Goal: Communication & Community: Answer question/provide support

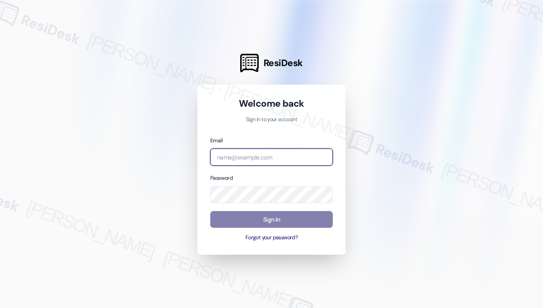
click at [303, 156] on input "email" at bounding box center [271, 156] width 122 height 17
type input "automated-surveys-haven_residential-[PERSON_NAME].roles@haven_[DOMAIN_NAME]"
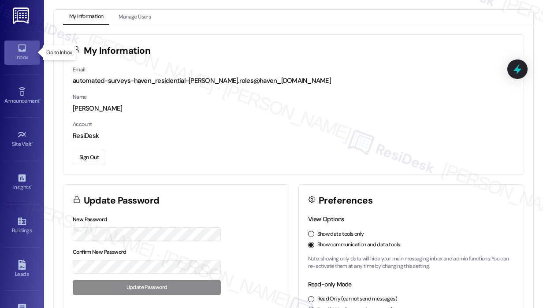
click at [25, 55] on div "Inbox" at bounding box center [22, 57] width 44 height 9
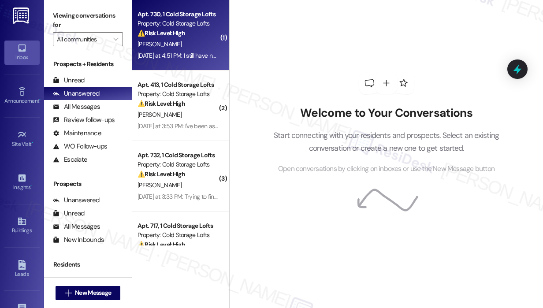
click at [206, 50] on div "[DATE] at 4:51 PM: I still have nothing I asked for [DATE] at 4:51 PM: I still …" at bounding box center [178, 55] width 83 height 11
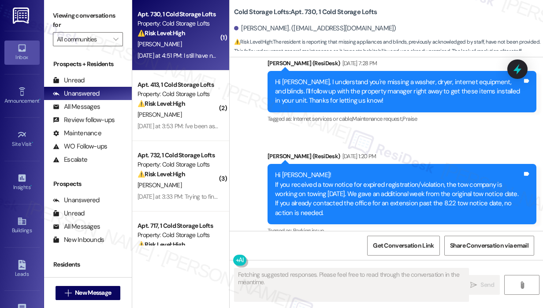
scroll to position [1388, 0]
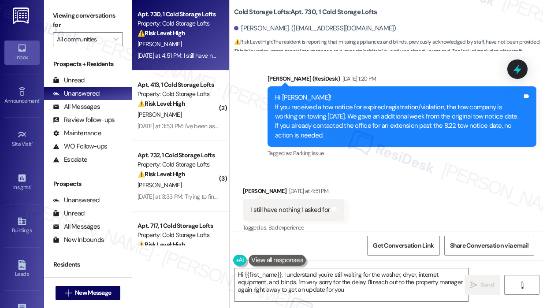
type textarea "Hi {{first_name}}, I understand you're still waiting for the washer, dryer, int…"
click at [389, 192] on div "Received via SMS [PERSON_NAME] [DATE] at 4:51 PM I still have nothing I asked f…" at bounding box center [385, 203] width 313 height 74
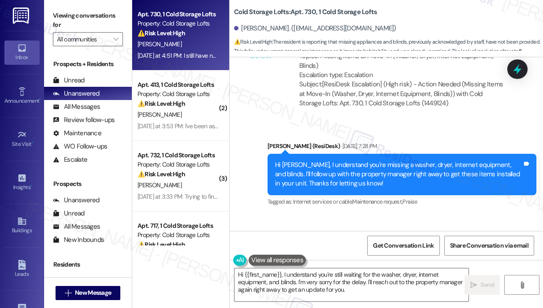
scroll to position [1124, 0]
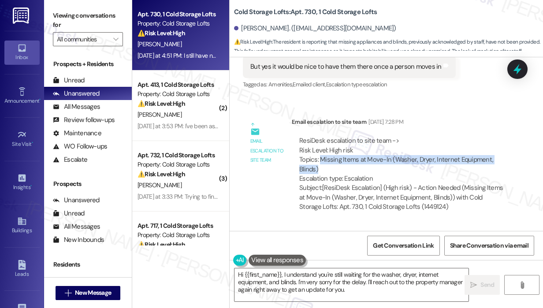
drag, startPoint x: 320, startPoint y: 149, endPoint x: 457, endPoint y: 159, distance: 137.3
click at [457, 159] on div "ResiDesk escalation to site team -> Risk Level: High risk Topics: Missing Items…" at bounding box center [401, 159] width 205 height 47
copy div "Missing Items at Move-In (Washer, Dryer, Internet Equipment, Blinds)"
click at [520, 68] on icon at bounding box center [517, 69] width 15 height 15
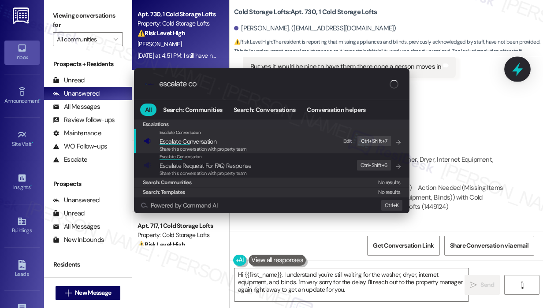
type input "escalate con"
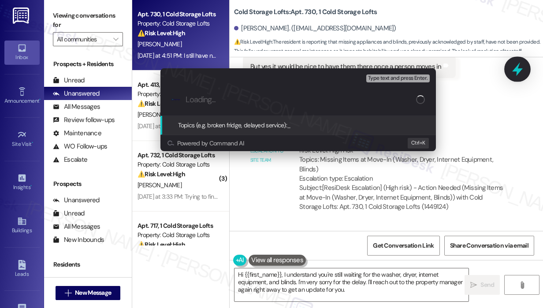
type input "Missing Items at Move-In (Washer, Dryer, Internet Equipment, Blinds)"
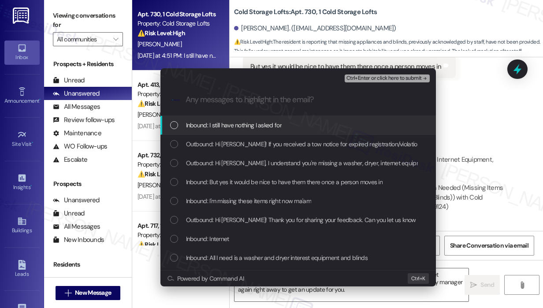
drag, startPoint x: 296, startPoint y: 123, endPoint x: 296, endPoint y: 128, distance: 4.4
click at [296, 123] on div "Inbound: I still have nothing I asked for" at bounding box center [299, 125] width 258 height 10
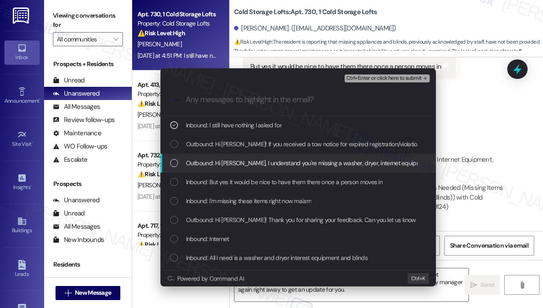
click at [300, 163] on span "Outbound: Hi [PERSON_NAME], I understand you're missing a washer, dryer, intern…" at bounding box center [472, 163] width 572 height 10
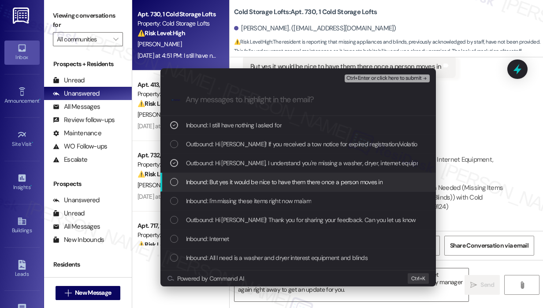
click at [295, 181] on span "Inbound: But yes it would be nice to have them there once a person moves in" at bounding box center [284, 182] width 197 height 10
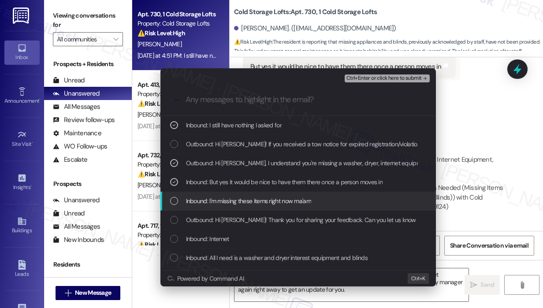
click at [292, 199] on span "Inbound: I'm missing these items right now ma'am" at bounding box center [248, 201] width 125 height 10
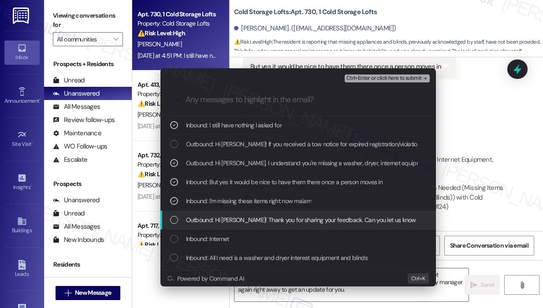
click at [293, 214] on div "Outbound: Hi [PERSON_NAME]! Thank you for sharing your feedback. Can you let us…" at bounding box center [297, 220] width 275 height 19
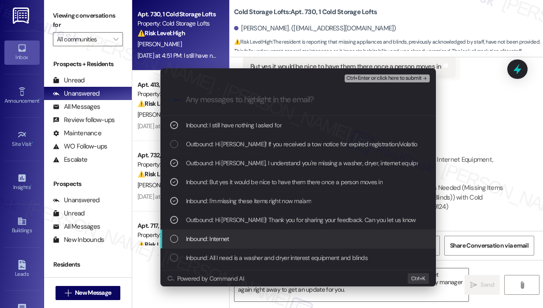
click at [280, 241] on div "Inbound: Internet" at bounding box center [299, 239] width 258 height 10
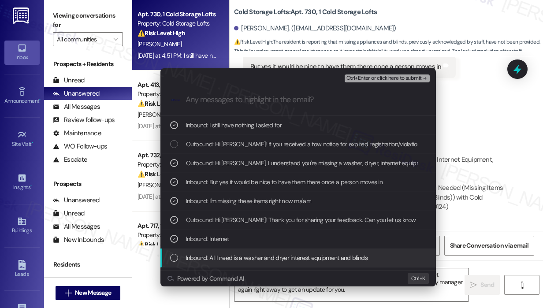
click at [282, 260] on span "Inbound: All I need is a washer and dryer interest equipment and blinds" at bounding box center [276, 258] width 181 height 10
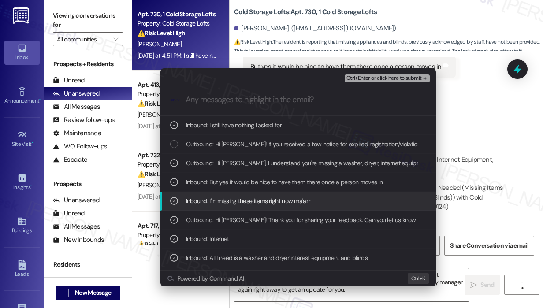
scroll to position [44, 0]
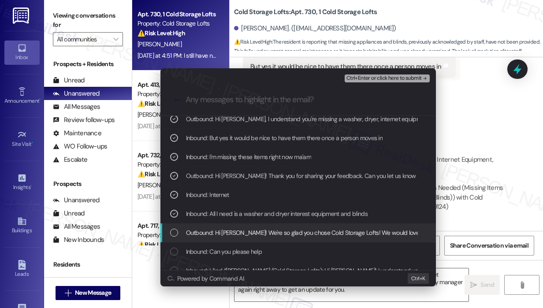
click at [308, 232] on span "Outbound: Hi [PERSON_NAME]! We're so glad you chose Cold Storage Lofts! We woul…" at bounding box center [475, 233] width 578 height 10
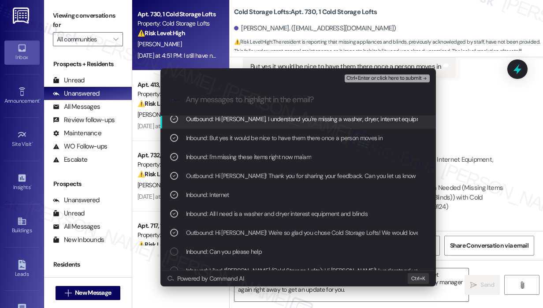
click at [357, 77] on span "Ctrl+Enter or click here to submit" at bounding box center [383, 78] width 75 height 6
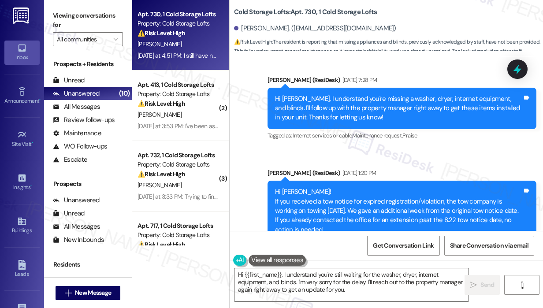
scroll to position [1388, 0]
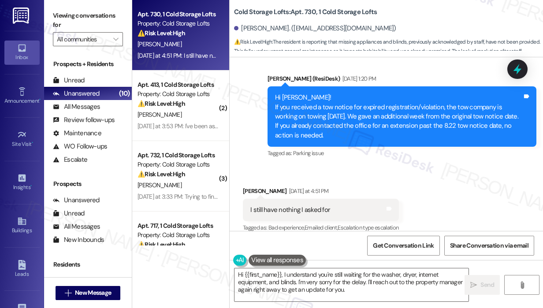
click at [435, 166] on div "Received via SMS [PERSON_NAME] [DATE] at 4:51 PM I still have nothing I asked f…" at bounding box center [385, 203] width 313 height 74
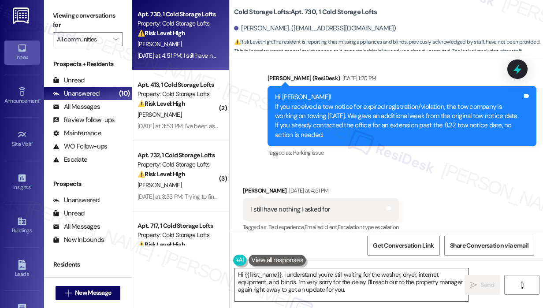
click at [407, 289] on textarea "Hi {{first_name}}, I understand you're still waiting for the washer, dryer, int…" at bounding box center [351, 284] width 234 height 33
click at [473, 283] on icon "" at bounding box center [473, 284] width 7 height 7
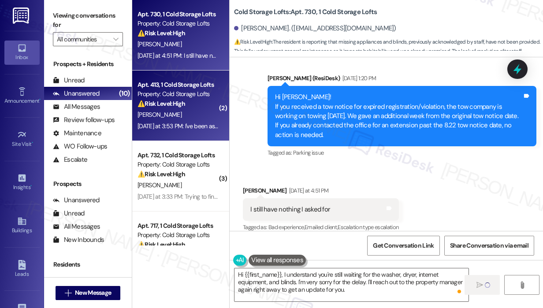
click at [201, 119] on div "[PERSON_NAME]" at bounding box center [178, 114] width 83 height 11
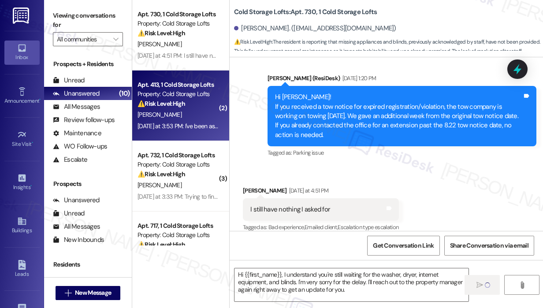
type textarea "Fetching suggested responses. Please feel free to read through the conversation…"
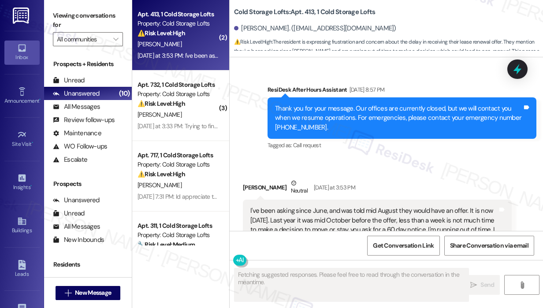
scroll to position [14159, 0]
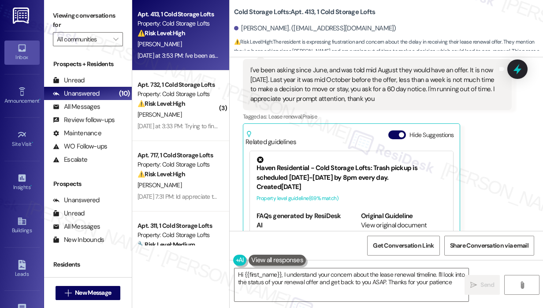
type textarea "Hi {{first_name}}, I understand your concern about the lease renewal timeline. …"
click at [478, 155] on div "[PERSON_NAME] Neutral [DATE] at 3:53 PM I've been asking since June, and was to…" at bounding box center [377, 155] width 269 height 235
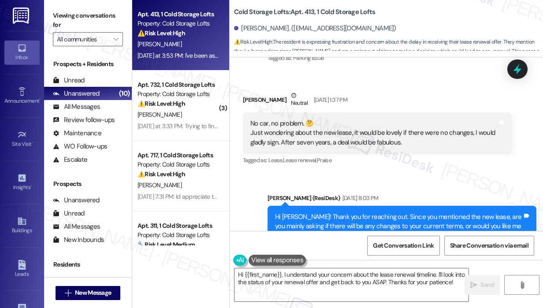
scroll to position [13719, 0]
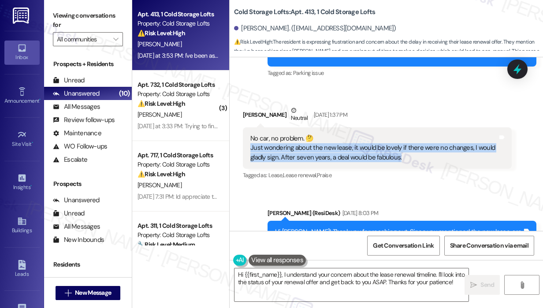
drag, startPoint x: 416, startPoint y: 108, endPoint x: 249, endPoint y: 99, distance: 167.2
click at [249, 134] on div "No car, no problem. 🤔 Just wondering about the new lease, it would be lovely if…" at bounding box center [373, 148] width 249 height 28
copy div "Just wondering about the new lease, it would be lovely if there were no changes…"
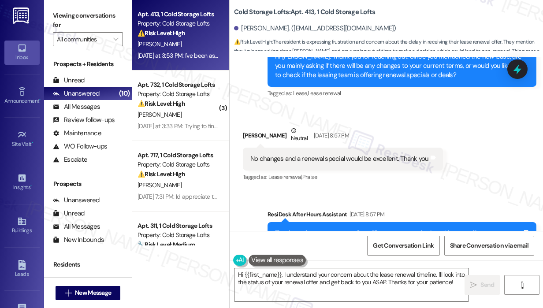
scroll to position [13895, 0]
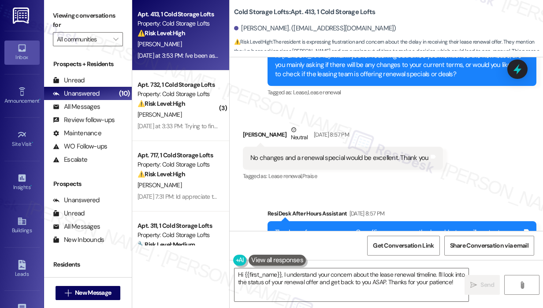
click at [366, 153] on div "No changes and a renewal special would be excellent. Thank you" at bounding box center [339, 157] width 178 height 9
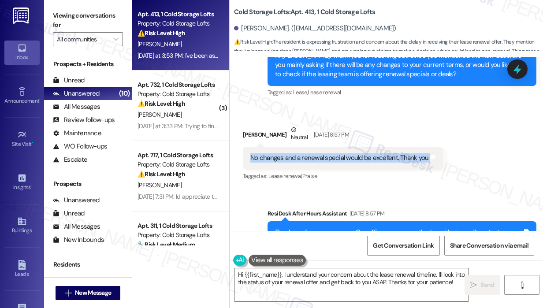
click at [366, 153] on div "No changes and a renewal special would be excellent. Thank you" at bounding box center [339, 157] width 178 height 9
copy div "No changes and a renewal special would be excellent. Thank you Tags and notes"
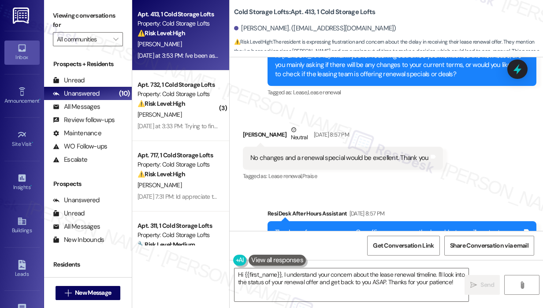
click at [416, 189] on div "Sent via SMS ResiDesk After Hours Assistant [DATE] 8:57 PM Thank you for your m…" at bounding box center [385, 235] width 313 height 93
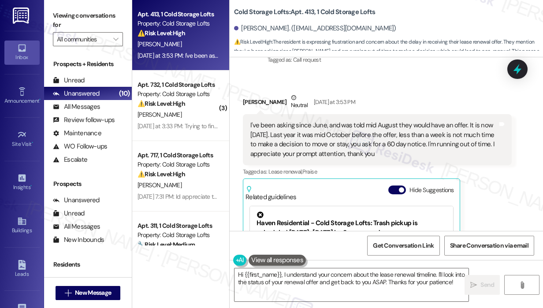
scroll to position [14159, 0]
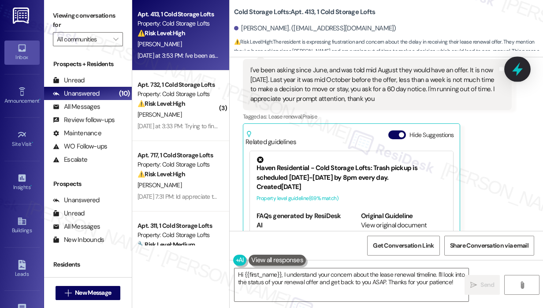
click at [518, 70] on icon at bounding box center [517, 70] width 11 height 14
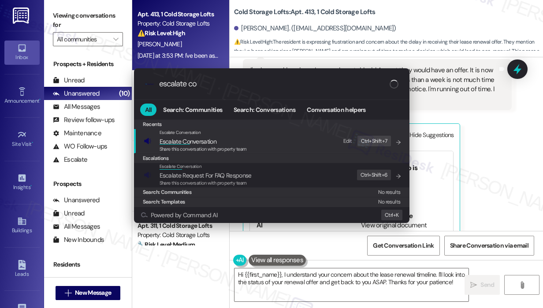
type input "escalate con"
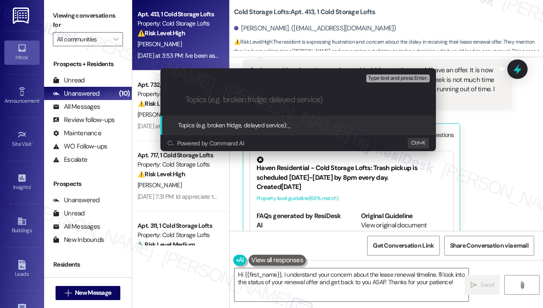
paste input "Request for Renewal Details and Possible Special"
type input "Request for Renewal Details and Possible Special"
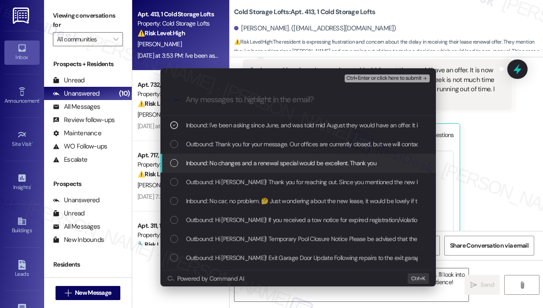
click at [247, 160] on span "Inbound: No changes and a renewal special would be excellent. Thank you" at bounding box center [281, 163] width 190 height 10
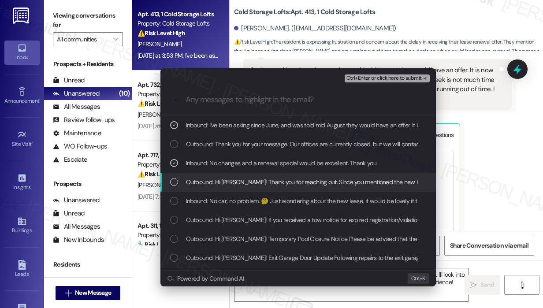
click at [250, 179] on span "Outbound: Hi [PERSON_NAME]! Thank you for reaching out. Since you mentioned the…" at bounding box center [510, 182] width 648 height 10
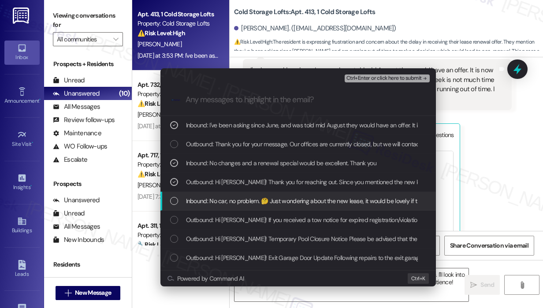
click at [236, 201] on span "Inbound: No car, no problem. 🤔 Just wondering about the new lease, it would be …" at bounding box center [412, 201] width 453 height 10
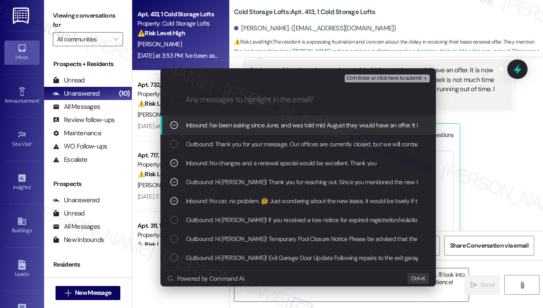
click at [371, 77] on span "Ctrl+Enter or click here to submit" at bounding box center [383, 78] width 75 height 6
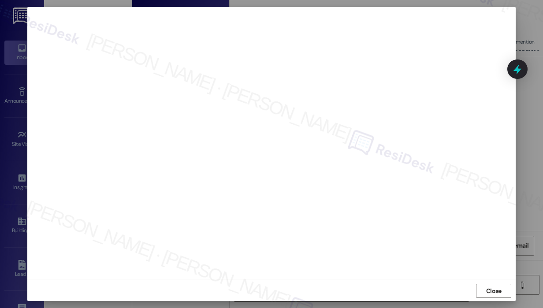
scroll to position [7, 0]
click at [494, 287] on span "Close" at bounding box center [493, 289] width 15 height 9
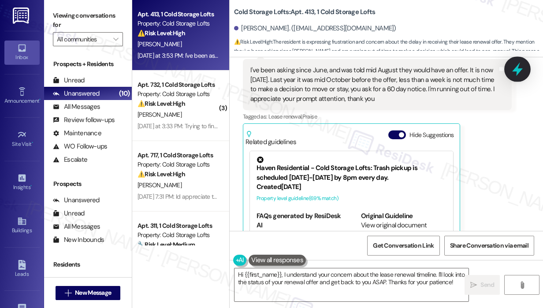
click at [516, 70] on icon at bounding box center [517, 70] width 11 height 14
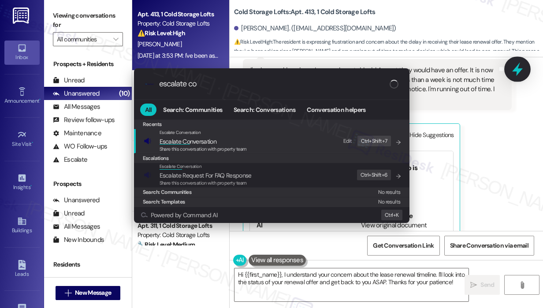
type input "escalate con"
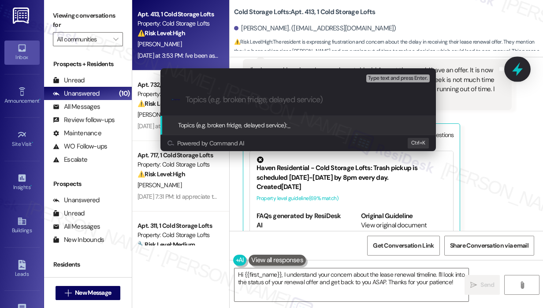
paste input "Request for Renewal Details and Possible Special"
type input "Request for Renewal Details and Possible Special"
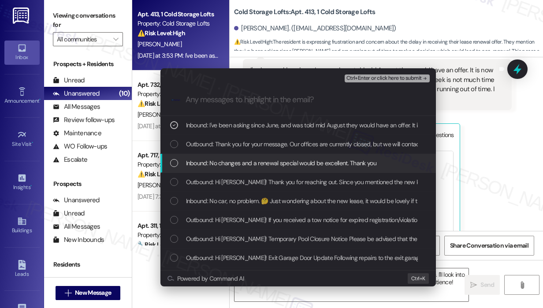
click at [318, 160] on span "Inbound: No changes and a renewal special would be excellent. Thank you" at bounding box center [281, 163] width 190 height 10
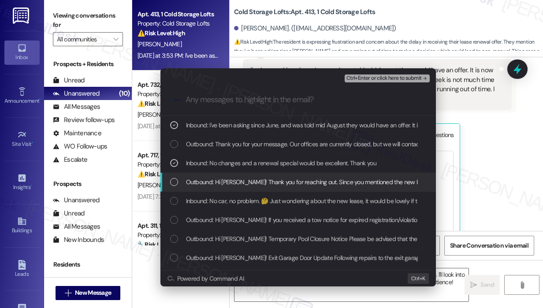
click at [323, 179] on span "Outbound: Hi [PERSON_NAME]! Thank you for reaching out. Since you mentioned the…" at bounding box center [510, 182] width 648 height 10
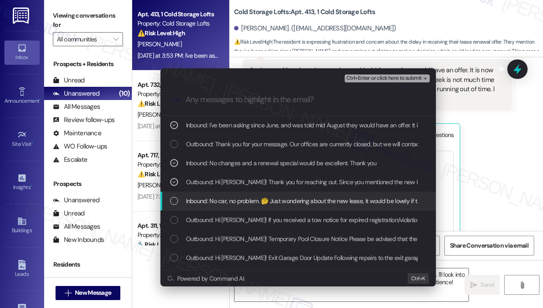
click at [322, 200] on span "Inbound: No car, no problem. 🤔 Just wondering about the new lease, it would be …" at bounding box center [412, 201] width 453 height 10
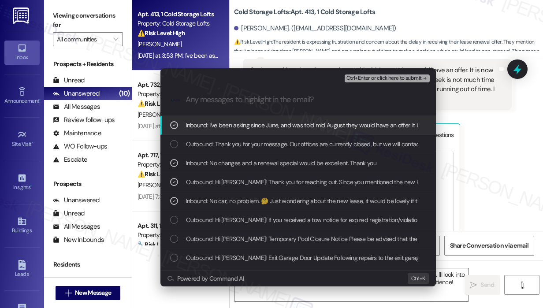
click at [381, 78] on span "Ctrl+Enter or click here to submit" at bounding box center [383, 78] width 75 height 6
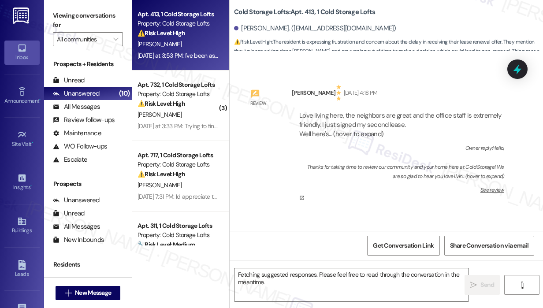
scroll to position [14159, 0]
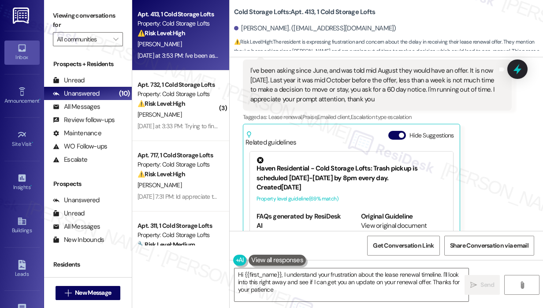
type textarea "Hi {{first_name}}, I understand your frustration about the lease renewal timeli…"
click at [393, 281] on textarea "Hi {{first_name}}, I understand your frustration about the lease renewal timeli…" at bounding box center [351, 284] width 234 height 33
click at [477, 283] on span " Send" at bounding box center [482, 284] width 28 height 9
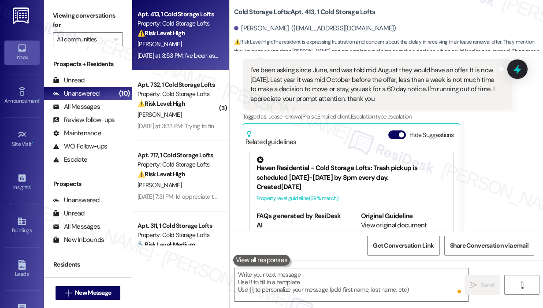
scroll to position [14159, 0]
click at [188, 58] on div "[DATE] at 3:33 PM: Trying to find out if I can please get [PERSON_NAME] last ni…" at bounding box center [258, 56] width 243 height 8
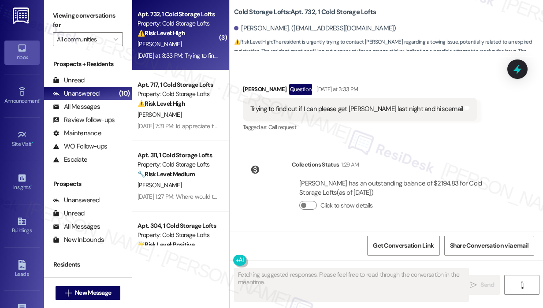
scroll to position [10943, 0]
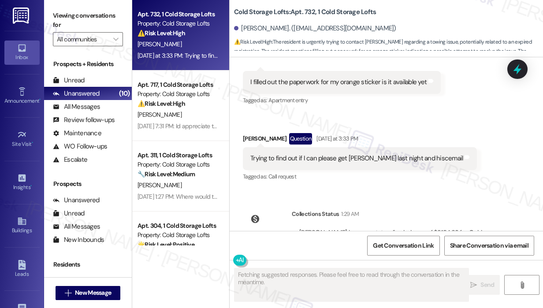
click at [418, 151] on div "Lease started [DATE] 8:00 PM Survey, sent via SMS Residesk Automated Survey [DA…" at bounding box center [385, 144] width 313 height 174
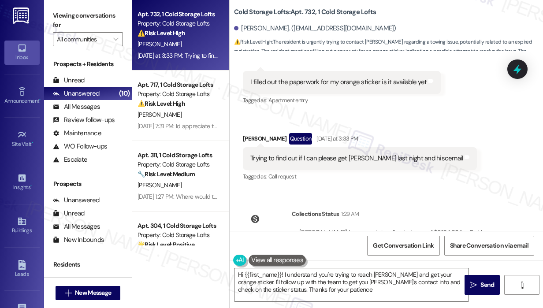
type textarea "Hi {{first_name}}! I understand you're trying to reach [PERSON_NAME] and get yo…"
click at [404, 146] on div "Lease started [DATE] 8:00 PM Survey, sent via SMS Residesk Automated Survey [DA…" at bounding box center [385, 144] width 313 height 174
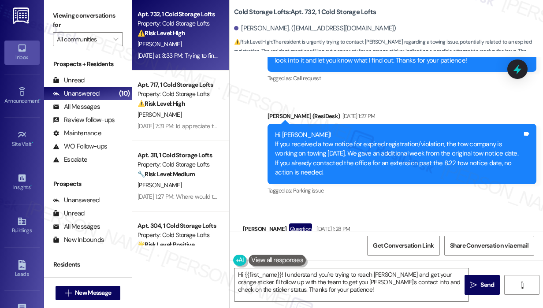
scroll to position [10723, 0]
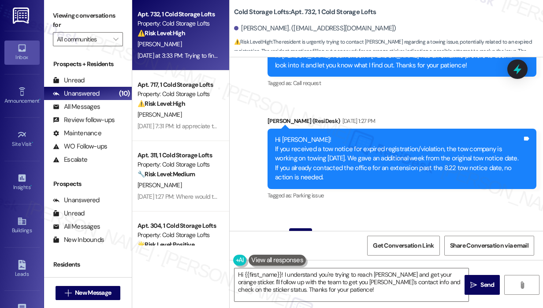
click at [406, 189] on div "Tagged as: Parking issue Click to highlight conversations about Parking issue" at bounding box center [401, 195] width 269 height 13
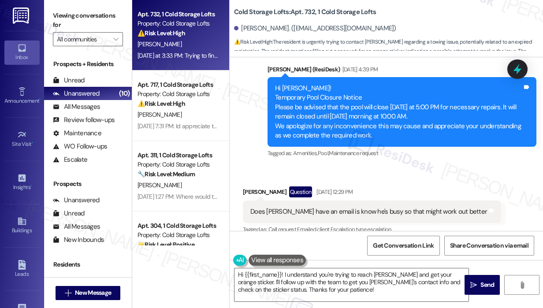
scroll to position [10459, 0]
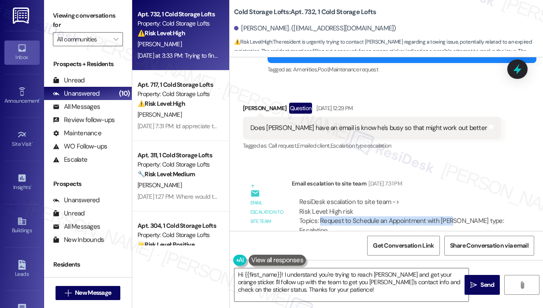
drag, startPoint x: 455, startPoint y: 170, endPoint x: 320, endPoint y: 171, distance: 135.2
click at [320, 197] on div "ResiDesk escalation to site team -> Risk Level: High risk Topics: Request to Sc…" at bounding box center [401, 216] width 205 height 38
copy div "Request to Schedule an Appointment with [PERSON_NAME]"
click at [515, 69] on icon at bounding box center [517, 70] width 11 height 14
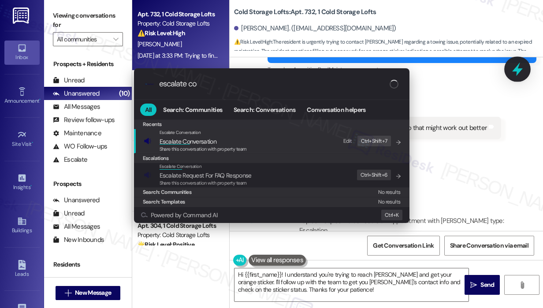
type input "escalate con"
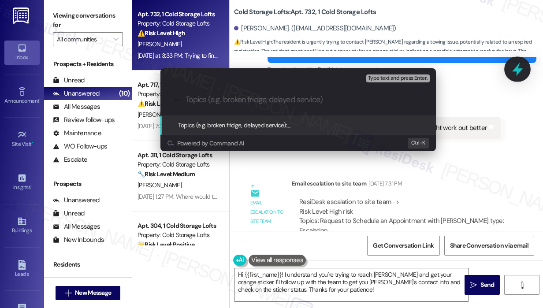
paste input "Request to Schedule an Appointment with [PERSON_NAME]"
type input "Request to Schedule an Appointment with [PERSON_NAME]"
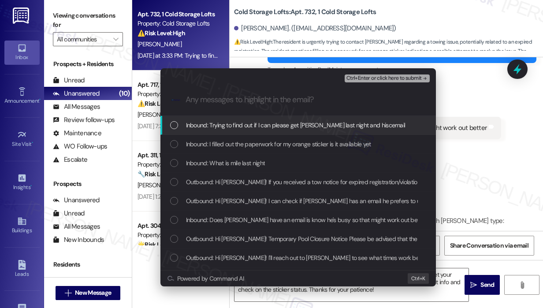
click at [320, 124] on span "Inbound: Trying to find out if I can please get [PERSON_NAME] last night and hi…" at bounding box center [295, 125] width 219 height 10
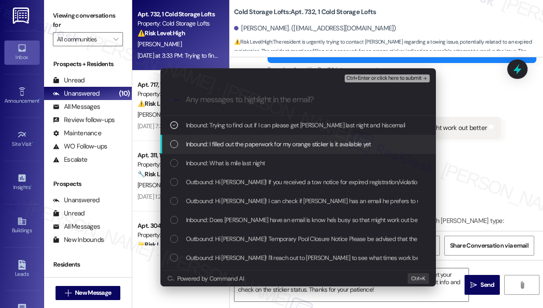
click at [321, 145] on span "Inbound: I filled out the paperwork for my orange sticker is it available yet" at bounding box center [278, 144] width 185 height 10
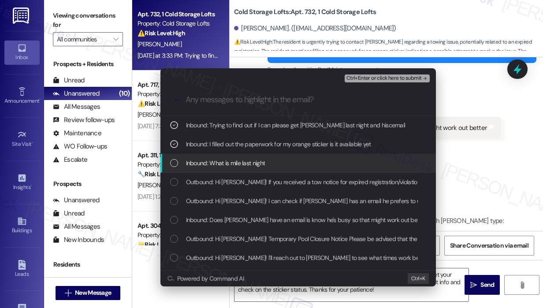
click at [318, 164] on div "Inbound: What is mile last night" at bounding box center [299, 163] width 258 height 10
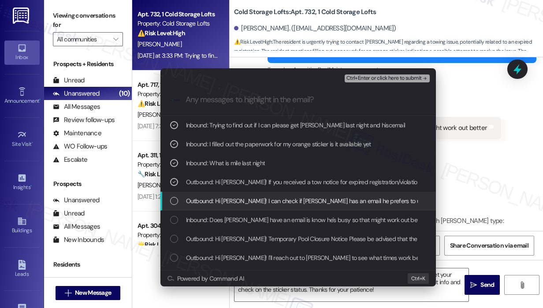
click at [328, 205] on span "Outbound: Hi [PERSON_NAME]! I can check if [PERSON_NAME] has an email he prefer…" at bounding box center [397, 201] width 423 height 10
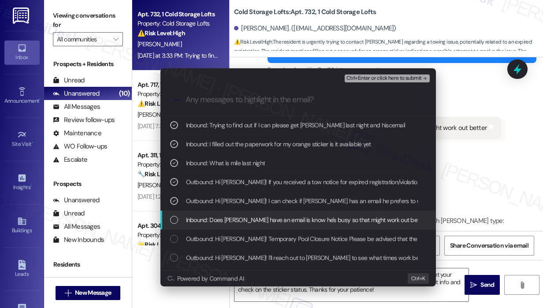
click at [330, 221] on span "Inbound: Does [PERSON_NAME] have an email is know he's busy so that might work …" at bounding box center [306, 220] width 240 height 10
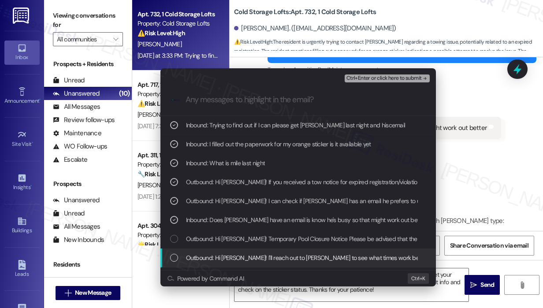
click at [338, 254] on span "Outbound: Hi [PERSON_NAME]! I'll reach out to [PERSON_NAME] to see what times w…" at bounding box center [388, 258] width 404 height 10
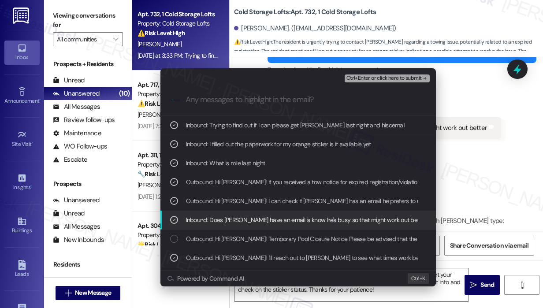
scroll to position [44, 0]
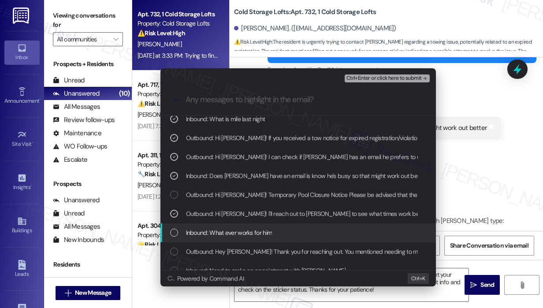
click at [344, 240] on div "Inbound: What ever works for him" at bounding box center [297, 232] width 275 height 19
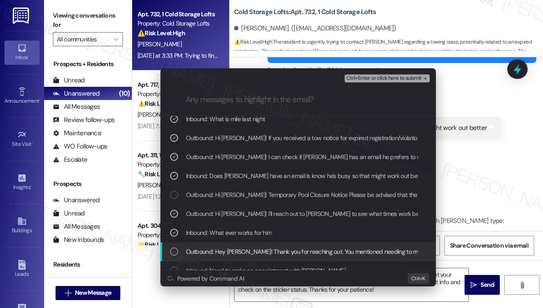
click at [345, 253] on span "Outbound: Hey [PERSON_NAME]! Thank you for reaching out. You mentioned needing …" at bounding box center [483, 252] width 595 height 10
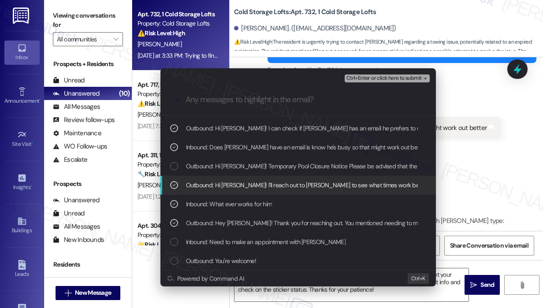
scroll to position [88, 0]
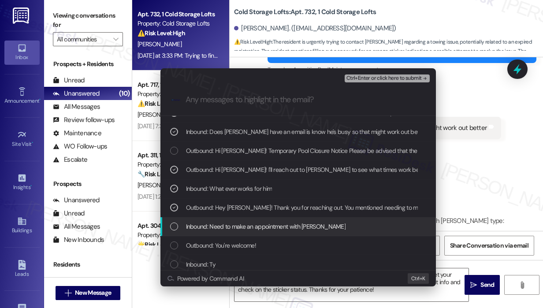
click at [352, 231] on div "Inbound: Need to make an appointment with [PERSON_NAME]" at bounding box center [297, 226] width 275 height 19
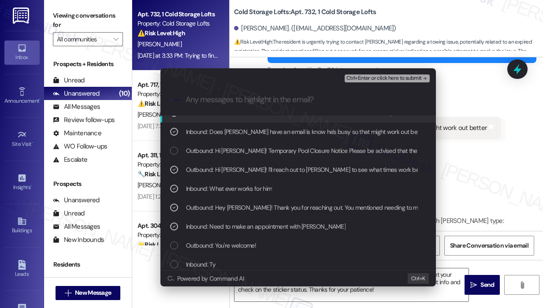
click at [367, 79] on span "Ctrl+Enter or click here to submit" at bounding box center [383, 78] width 75 height 6
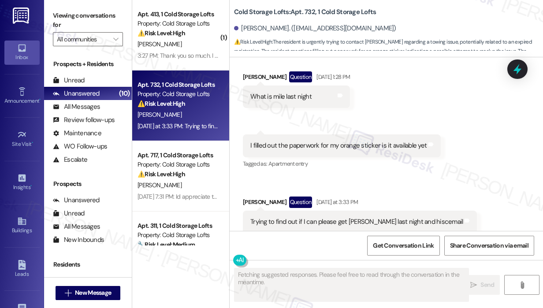
scroll to position [10853, 0]
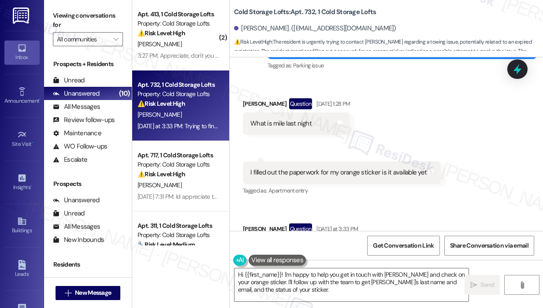
click at [463, 165] on div "Received via SMS [PERSON_NAME] Question [DATE] 1:28 PM What is mile last night …" at bounding box center [385, 178] width 313 height 201
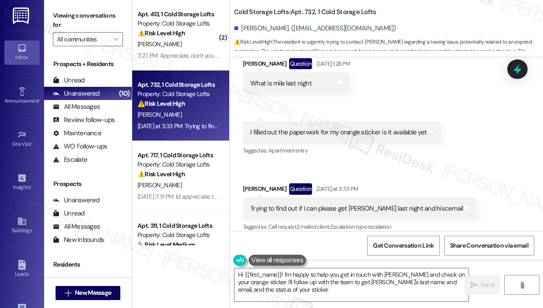
scroll to position [10943, 0]
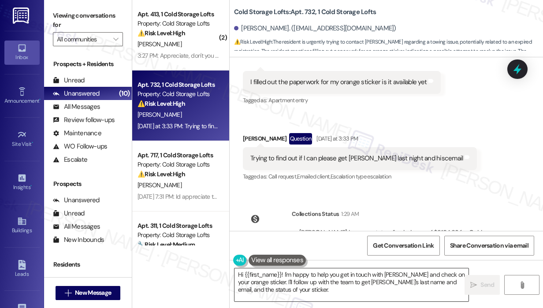
click at [378, 290] on textarea "Hi {{first_name}}! I'm happy to help you get in touch with [PERSON_NAME] and ch…" at bounding box center [351, 284] width 234 height 33
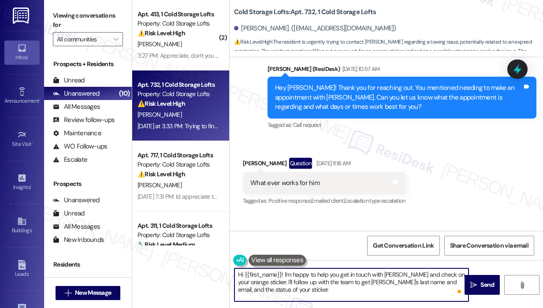
scroll to position [10018, 0]
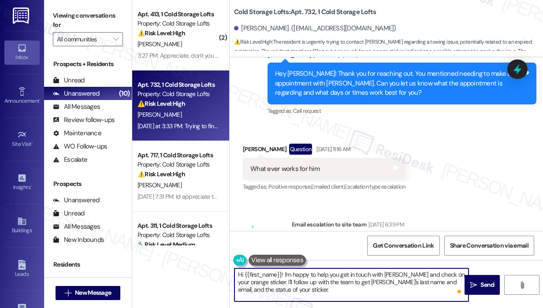
click at [455, 163] on div "Lease started [DATE] 8:00 PM Survey, sent via SMS Residesk Automated Survey [DA…" at bounding box center [385, 144] width 313 height 174
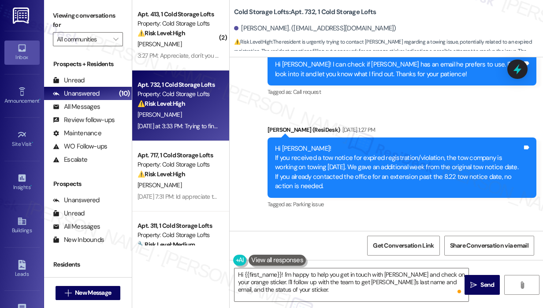
scroll to position [10811, 0]
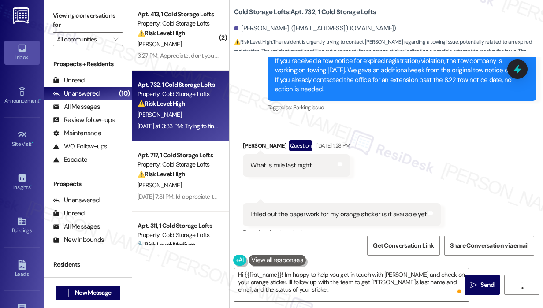
click at [349, 210] on div "I filled out the paperwork for my orange sticker is it available yet" at bounding box center [338, 214] width 176 height 9
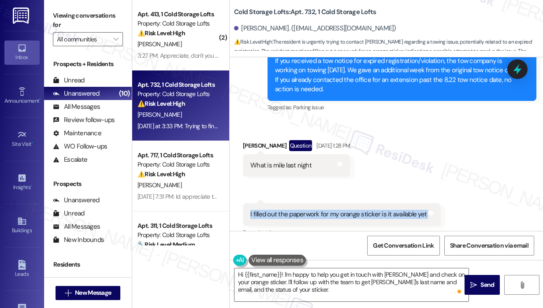
click at [349, 210] on div "I filled out the paperwork for my orange sticker is it available yet" at bounding box center [338, 214] width 176 height 9
copy div "I filled out the paperwork for my orange sticker is it available yet Tags and n…"
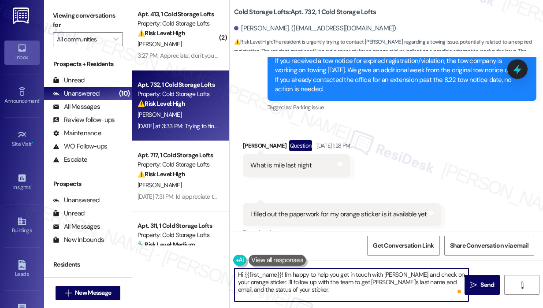
drag, startPoint x: 312, startPoint y: 288, endPoint x: 281, endPoint y: 273, distance: 34.7
click at [281, 273] on textarea "Hi {{first_name}}! I'm happy to help you get in touch with [PERSON_NAME] and ch…" at bounding box center [351, 284] width 234 height 33
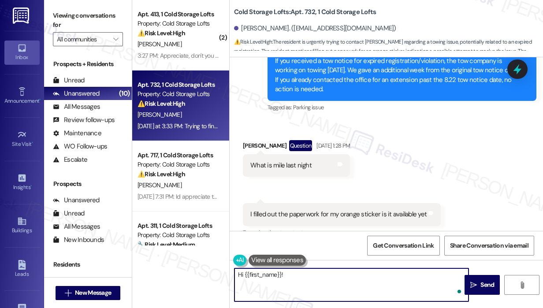
paste textarea "Thank you for reaching out. You mentioned filling out the paperwork for your or…"
type textarea "Hi {{first_name}}! Thank you for reaching out. You mentioned filling out the pa…"
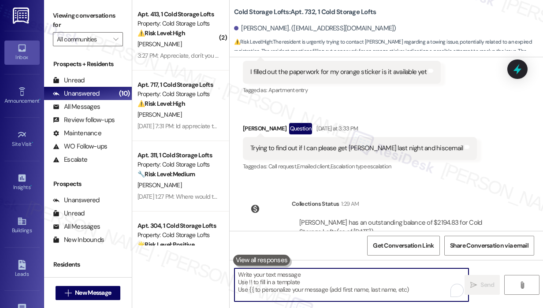
scroll to position [11014, 0]
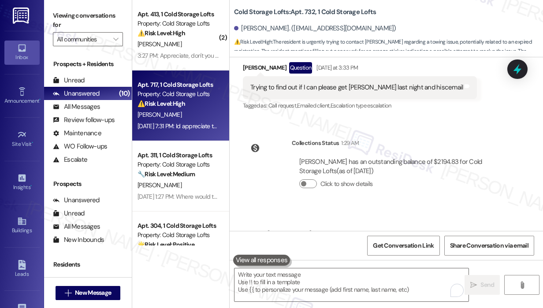
click at [195, 121] on div "[DATE] 7:31 PM: Id appreciate that [DATE] 7:31 PM: Id appreciate that" at bounding box center [178, 126] width 83 height 11
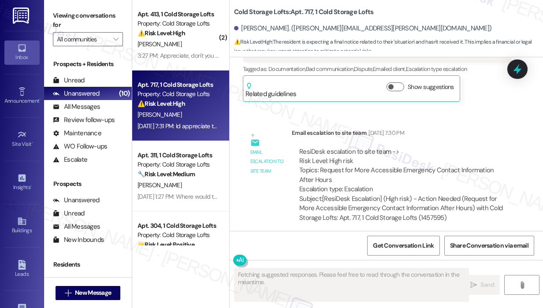
scroll to position [955, 0]
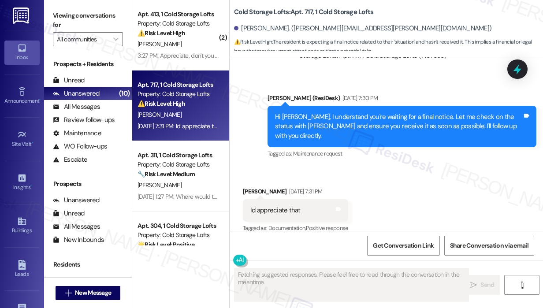
click at [437, 185] on div "Received via SMS [PERSON_NAME] [DATE] 7:31 PM Id appreciate that Tags and notes…" at bounding box center [385, 204] width 313 height 74
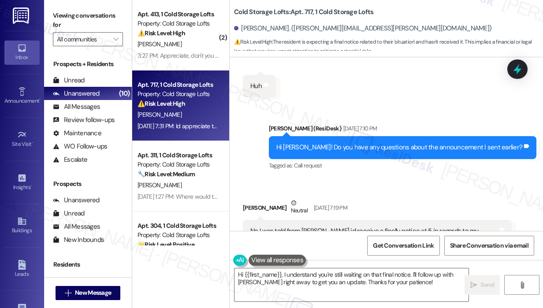
scroll to position [647, 0]
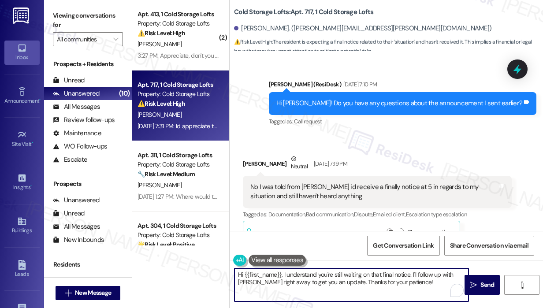
drag, startPoint x: 425, startPoint y: 286, endPoint x: 309, endPoint y: 278, distance: 116.1
click at [309, 278] on textarea "Hi {{first_name}}, I understand you're still waiting on that final notice. I'll…" at bounding box center [351, 284] width 234 height 33
click at [315, 272] on textarea "Hi {{first_name}}, I understand you're still waiting on that final notice. I'll…" at bounding box center [351, 284] width 234 height 33
drag, startPoint x: 284, startPoint y: 273, endPoint x: 441, endPoint y: 288, distance: 157.9
click at [441, 288] on div "Hi {{first_name}}, I understand you're still waiting on that final notice. I'll…" at bounding box center [351, 285] width 235 height 34
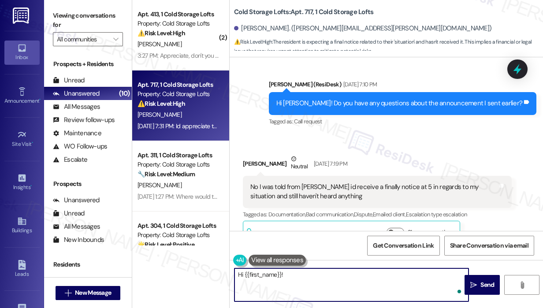
paste textarea "Did you get a chance to speak with [PERSON_NAME]?"
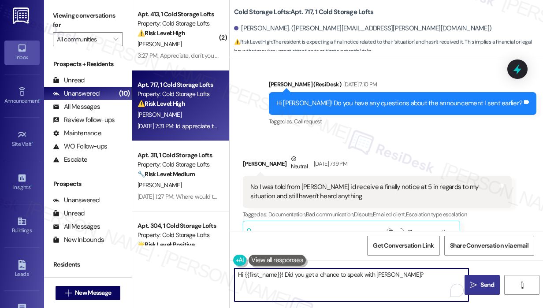
type textarea "Hi {{first_name}}! Did you get a chance to speak with [PERSON_NAME]?"
click at [484, 282] on span "Send" at bounding box center [487, 284] width 14 height 9
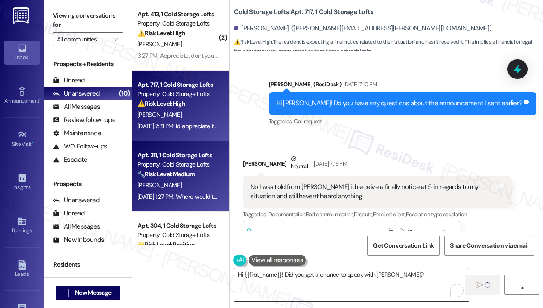
click at [194, 192] on div "[DATE] 1:27 PM: Where would the notice be sent? [DATE] 1:27 PM: Where would the…" at bounding box center [198, 196] width 123 height 8
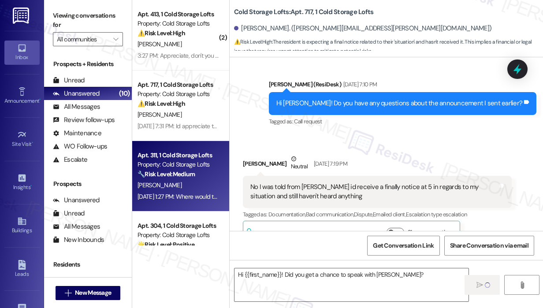
type textarea "Fetching suggested responses. Please feel free to read through the conversation…"
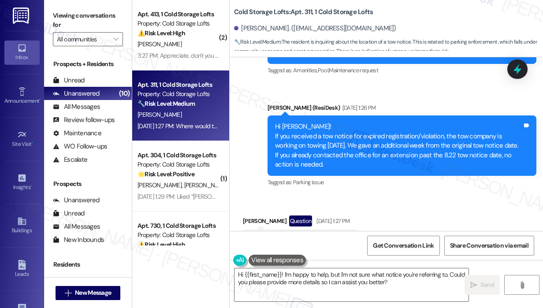
scroll to position [13303, 0]
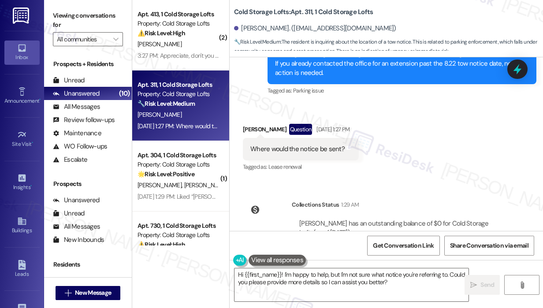
click at [462, 139] on div "Received via SMS [PERSON_NAME] Question [DATE] 1:27 PM Where would the notice b…" at bounding box center [385, 142] width 313 height 76
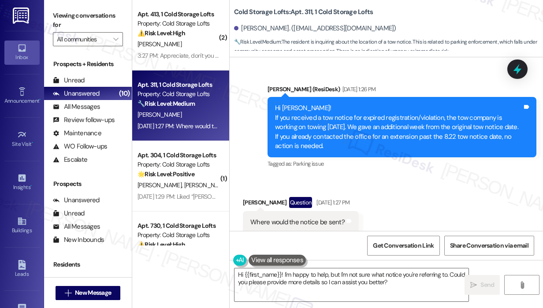
scroll to position [13215, 0]
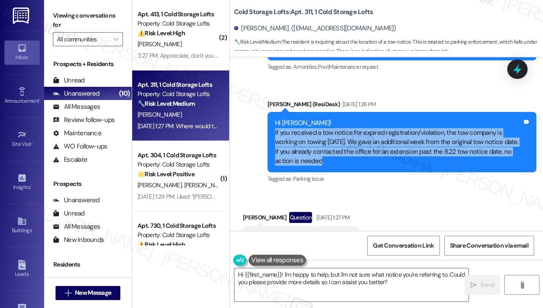
drag, startPoint x: 345, startPoint y: 120, endPoint x: 270, endPoint y: 91, distance: 80.7
click at [270, 112] on div "Hi [PERSON_NAME]! If you received a tow notice for expired registration/violati…" at bounding box center [401, 142] width 269 height 60
copy div "If you received a tow notice for expired registration/violation, the tow compan…"
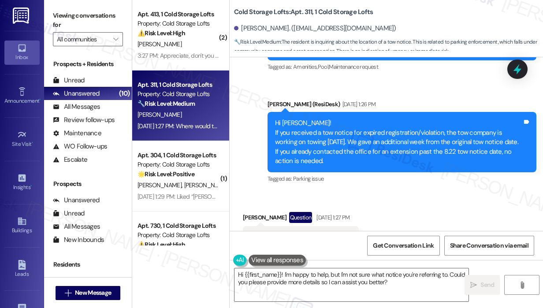
click at [315, 233] on div "Where would the notice be sent?" at bounding box center [297, 237] width 94 height 9
copy div "Where would the notice be sent? Tags and notes"
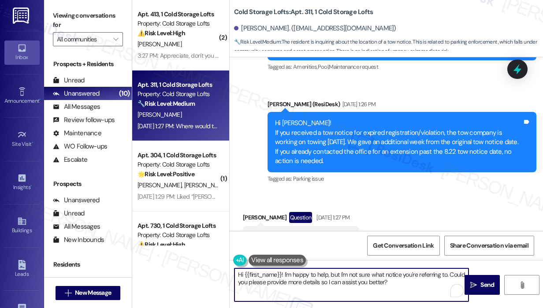
drag, startPoint x: 408, startPoint y: 283, endPoint x: 283, endPoint y: 274, distance: 125.8
click at [283, 274] on textarea "Hi {{first_name}}! I'm happy to help, but I'm not sure what notice you're refer…" at bounding box center [351, 284] width 234 height 33
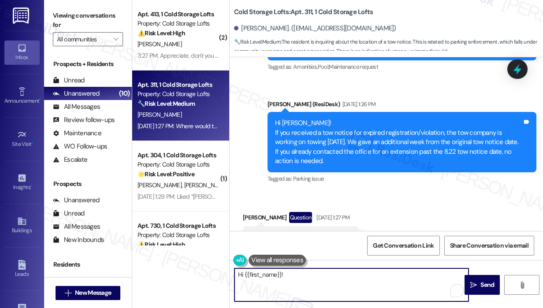
paste textarea "Thank you for reaching out. The tow notice would have been sent directly to you…"
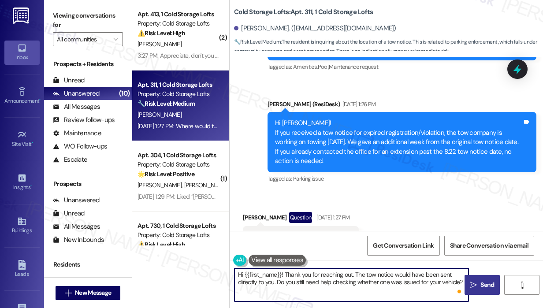
type textarea "Hi {{first_name}}! Thank you for reaching out. The tow notice would have been s…"
click at [478, 286] on span "Send" at bounding box center [486, 284] width 17 height 9
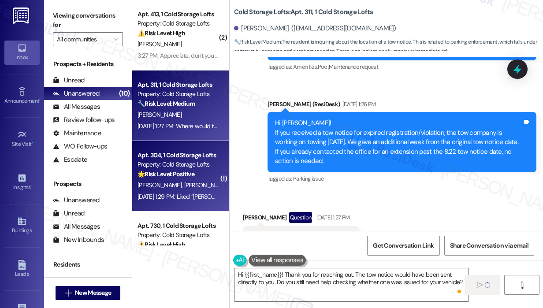
click at [211, 189] on div "[PERSON_NAME] [PERSON_NAME] [PERSON_NAME]" at bounding box center [178, 185] width 83 height 11
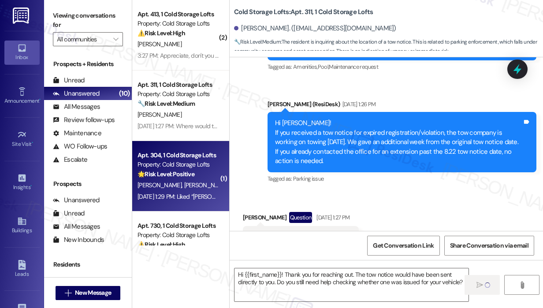
type textarea "Fetching suggested responses. Please feel free to read through the conversation…"
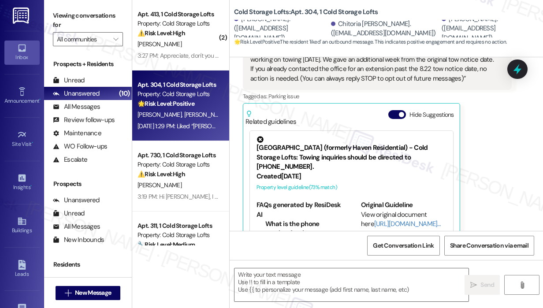
scroll to position [191, 0]
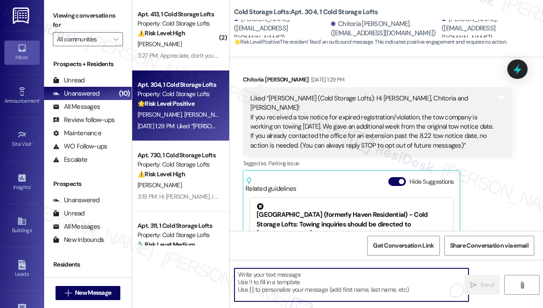
click at [352, 290] on textarea "To enrich screen reader interactions, please activate Accessibility in Grammarl…" at bounding box center [351, 284] width 234 height 33
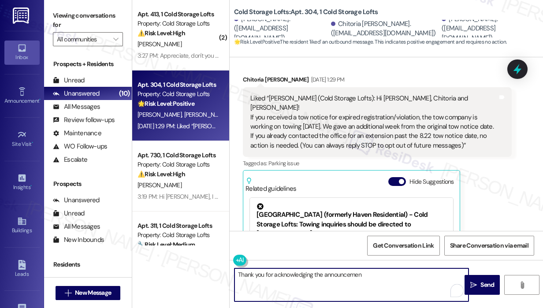
scroll to position [15, 0]
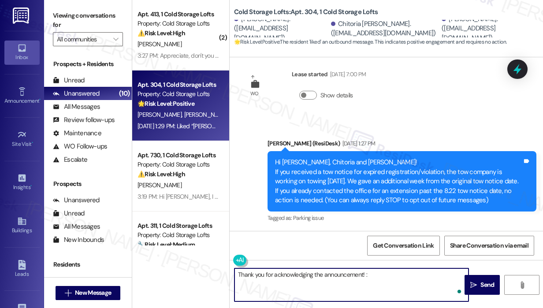
type textarea "Thank you for acknowledging the announcement! :)"
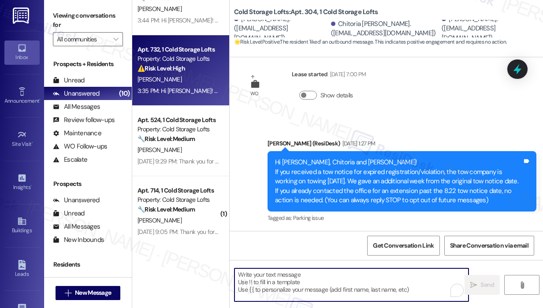
scroll to position [220, 0]
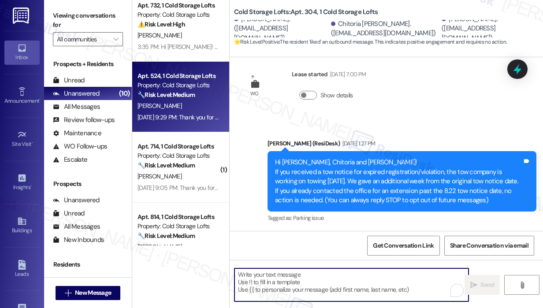
click at [195, 118] on div "[DATE] 9:29 PM: Thank you for your message. Our offices are currently closed, b…" at bounding box center [404, 117] width 534 height 8
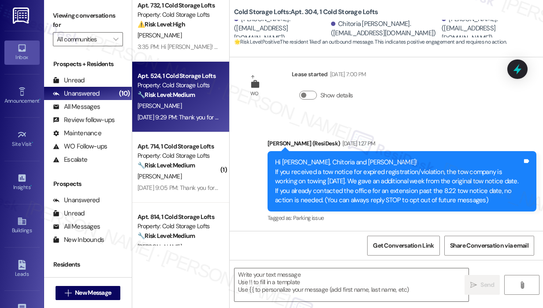
type textarea "Fetching suggested responses. Please feel free to read through the conversation…"
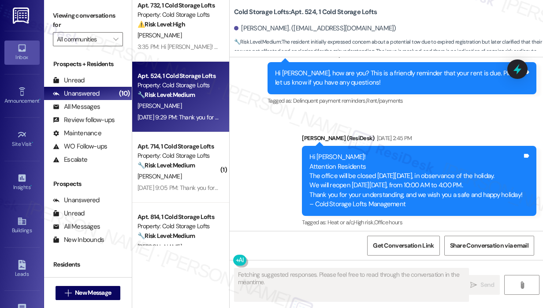
scroll to position [11708, 0]
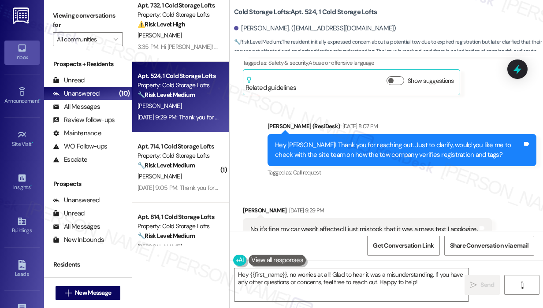
click at [408, 206] on div "[PERSON_NAME] [DATE] 9:29 PM" at bounding box center [367, 212] width 249 height 12
click at [391, 278] on textarea "Hey {{first_name}}, no worries at all! Glad to hear it was a misunderstanding. …" at bounding box center [351, 284] width 234 height 33
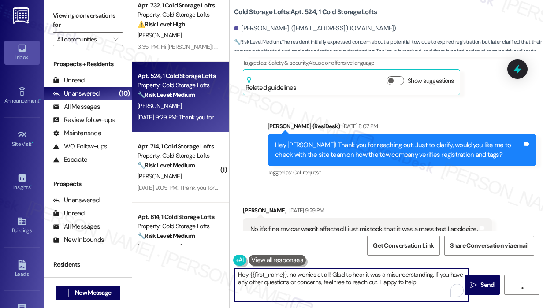
click at [438, 282] on textarea "Hey {{first_name}}, no worries at all! Glad to hear it was a misunderstanding. …" at bounding box center [351, 284] width 234 height 33
click at [429, 276] on textarea "Hey {{first_name}}, no worries at all! Glad to hear it was a misunderstanding. …" at bounding box center [351, 284] width 234 height 33
type textarea "Hey {{first_name}}, no worries at all! If you have any other questions or conce…"
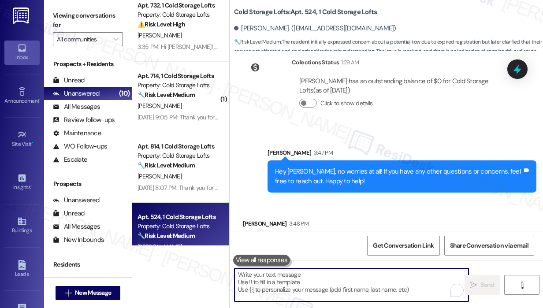
scroll to position [12024, 0]
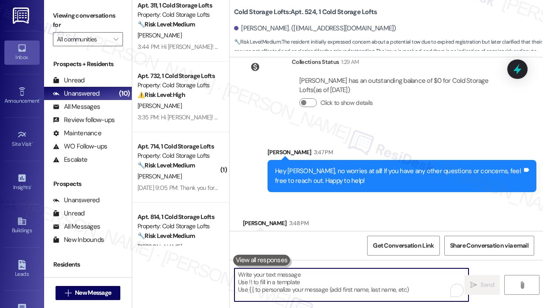
click at [408, 199] on div "Received via SMS [PERSON_NAME] 3:48 PM Do I do a maintenance request for a new …" at bounding box center [385, 229] width 313 height 61
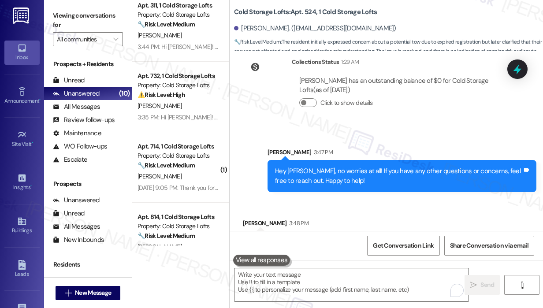
scroll to position [12024, 0]
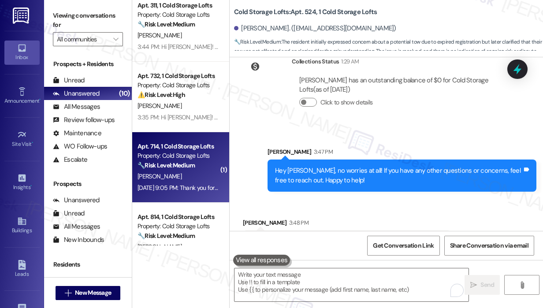
click at [191, 173] on div "[PERSON_NAME]" at bounding box center [178, 176] width 83 height 11
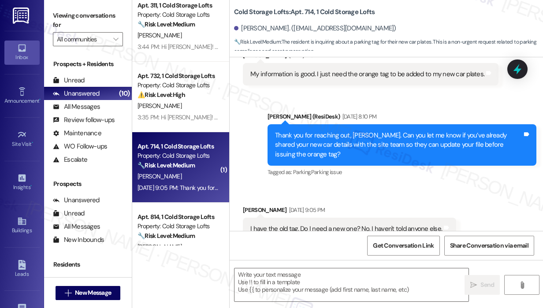
scroll to position [244, 0]
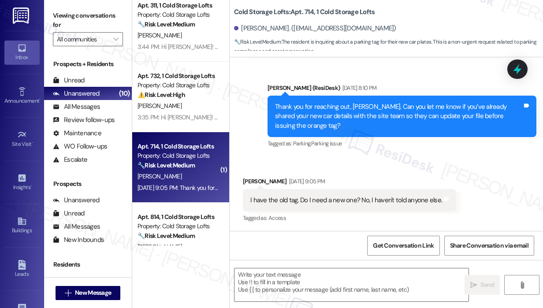
type textarea "Fetching suggested responses. Please feel free to read through the conversation…"
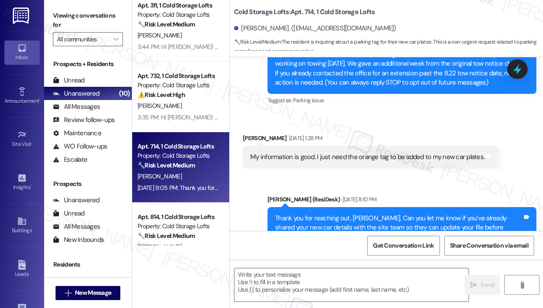
scroll to position [117, 0]
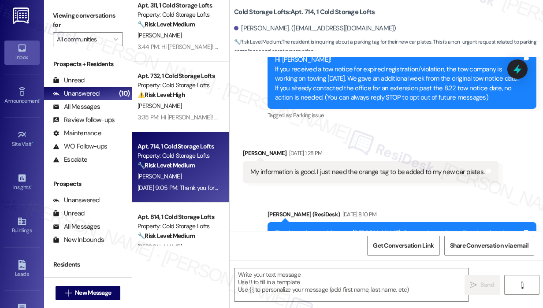
click at [359, 170] on div "My information is good. I just need the orange tag to be added to my new car pl…" at bounding box center [367, 171] width 234 height 9
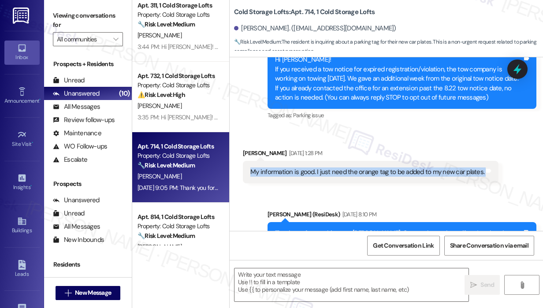
click at [359, 170] on div "My information is good. I just need the orange tag to be added to my new car pl…" at bounding box center [367, 171] width 234 height 9
copy div "My information is good. I just need the orange tag to be added to my new car pl…"
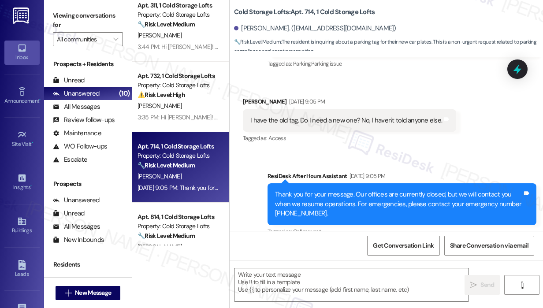
scroll to position [337, 0]
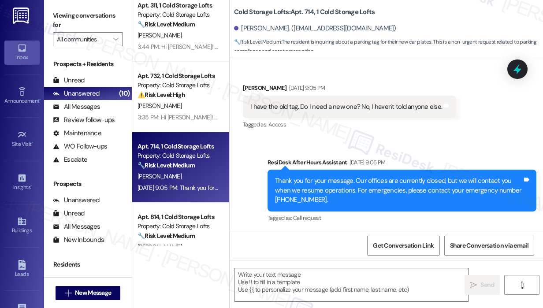
click at [323, 106] on div "I have the old tag. Do I need a new one? No, I haven't told anyone else." at bounding box center [346, 106] width 192 height 9
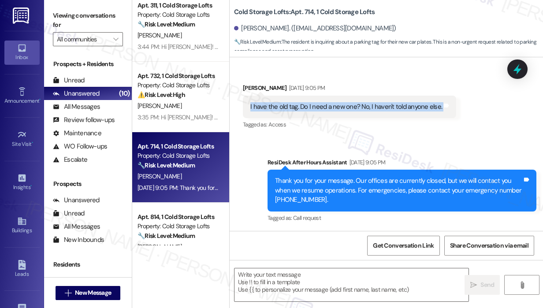
click at [323, 106] on div "I have the old tag. Do I need a new one? No, I haven't told anyone else." at bounding box center [346, 106] width 192 height 9
copy div "I have the old tag. Do I need a new one? No, I haven't told anyone else. Tags a…"
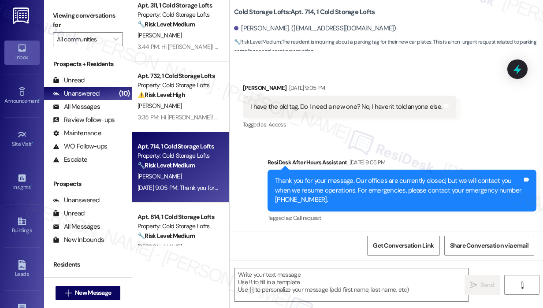
click at [445, 132] on div "Received via SMS [PERSON_NAME] [DATE] 9:05 PM I have the old tag. Do I need a n…" at bounding box center [349, 107] width 226 height 61
click at [518, 69] on icon at bounding box center [517, 70] width 11 height 14
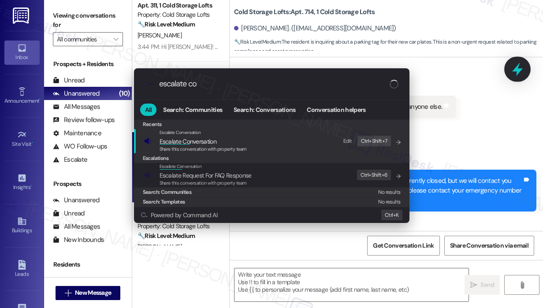
type input "escalate con"
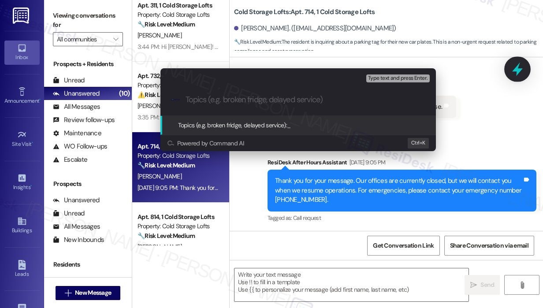
paste input "Request to Transfer Orange Tag to New Car Plates"
type input "Request to Transfer Orange Tag to New Car Plates"
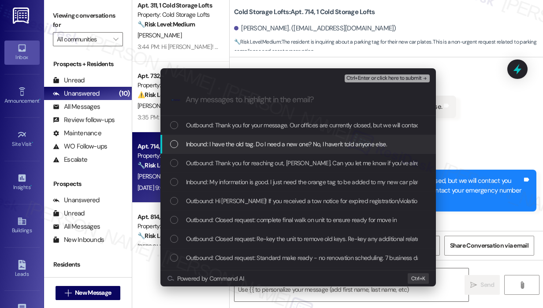
click at [375, 144] on span "Inbound: I have the old tag. Do I need a new one? No, I haven't told anyone els…" at bounding box center [286, 144] width 201 height 10
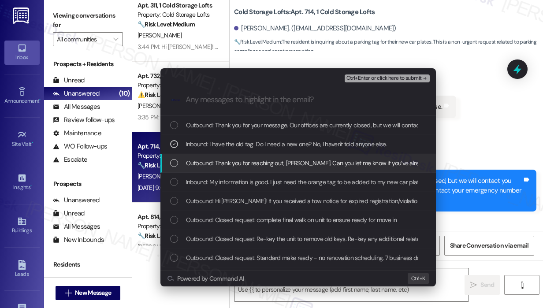
click at [370, 160] on span "Outbound: Thank you for reaching out, [PERSON_NAME]. Can you let me know if you…" at bounding box center [443, 163] width 514 height 10
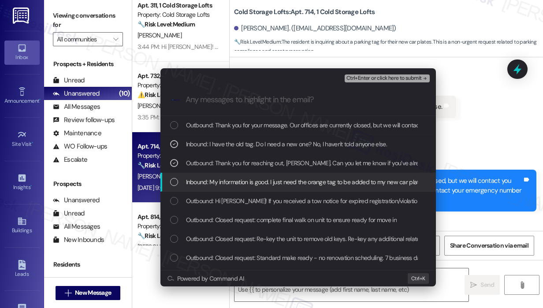
click at [366, 181] on span "Inbound: My information is good. I just need the orange tag to be added to my n…" at bounding box center [306, 182] width 240 height 10
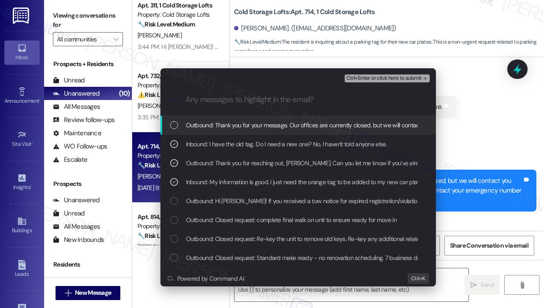
click at [368, 77] on span "Ctrl+Enter or click here to submit" at bounding box center [383, 78] width 75 height 6
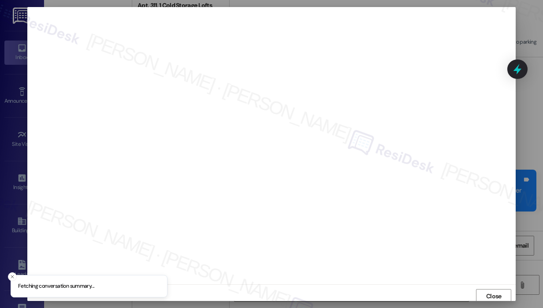
scroll to position [2, 0]
click at [491, 293] on span "Close" at bounding box center [493, 294] width 15 height 9
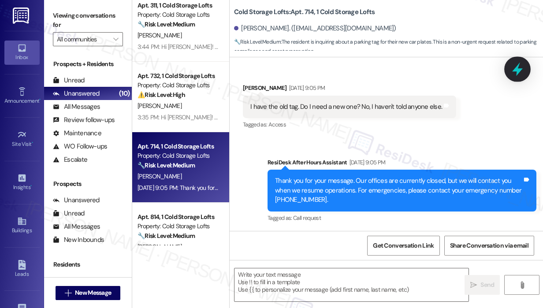
click at [518, 70] on icon at bounding box center [517, 70] width 11 height 14
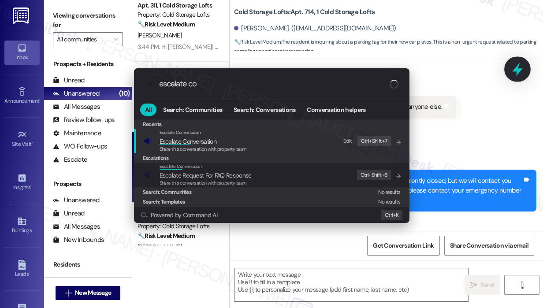
type input "escalate con"
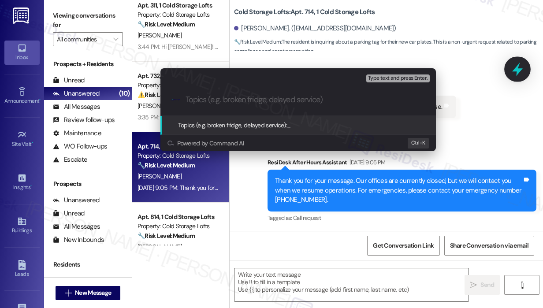
paste input "Request to Transfer Orange Tag to New Car Plates"
type input "Request to Transfer Orange Tag to New Car Plates"
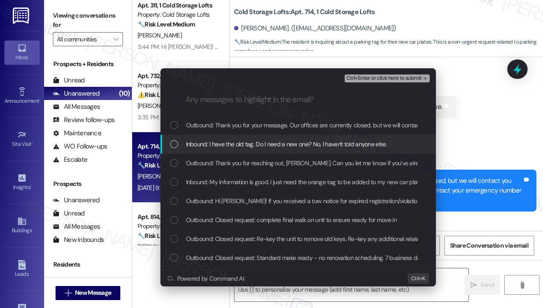
click at [303, 135] on div "Inbound: I have the old tag. Do I need a new one? No, I haven't told anyone els…" at bounding box center [297, 144] width 275 height 19
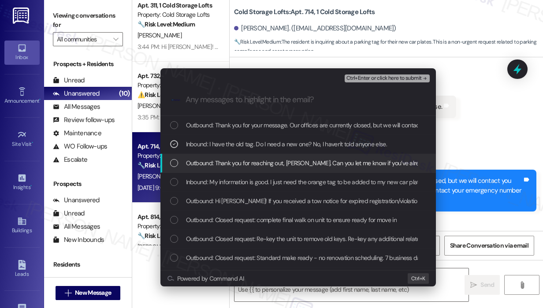
click at [291, 157] on div "Outbound: Thank you for reaching out, [PERSON_NAME]. Can you let me know if you…" at bounding box center [297, 163] width 275 height 19
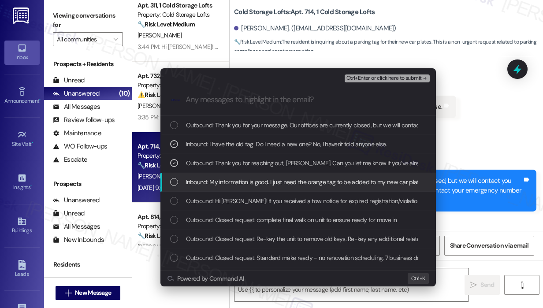
click at [292, 183] on span "Inbound: My information is good. I just need the orange tag to be added to my n…" at bounding box center [306, 182] width 240 height 10
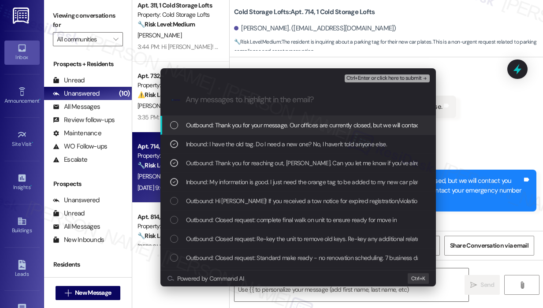
click at [357, 79] on span "Ctrl+Enter or click here to submit" at bounding box center [383, 78] width 75 height 6
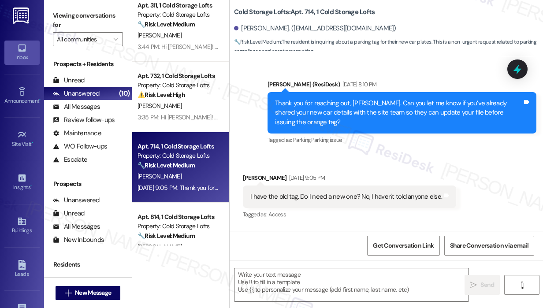
scroll to position [244, 0]
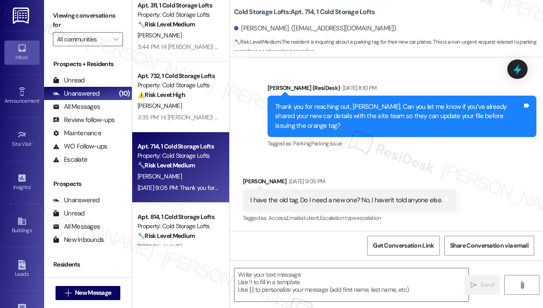
click at [395, 162] on div "Received via SMS [PERSON_NAME] [DATE] 9:05 PM I have the old tag. Do I need a n…" at bounding box center [385, 194] width 313 height 74
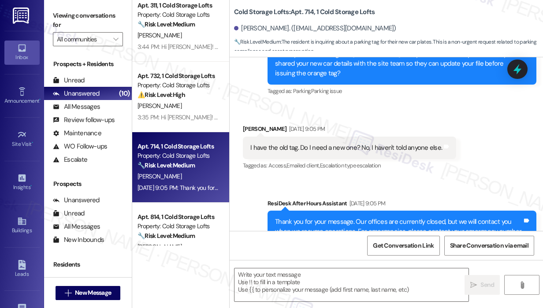
scroll to position [337, 0]
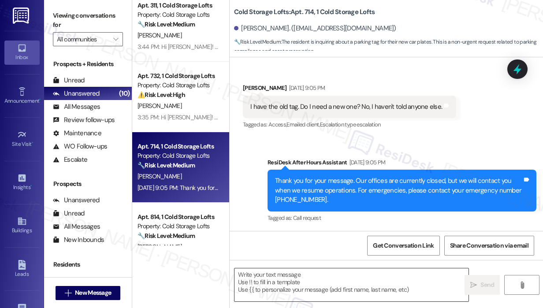
click at [271, 276] on textarea at bounding box center [351, 284] width 234 height 33
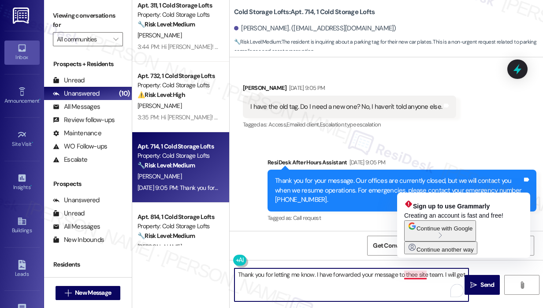
click at [414, 275] on textarea "Thank you for letting me know. I have forwarded your message to thee site team.…" at bounding box center [351, 284] width 234 height 33
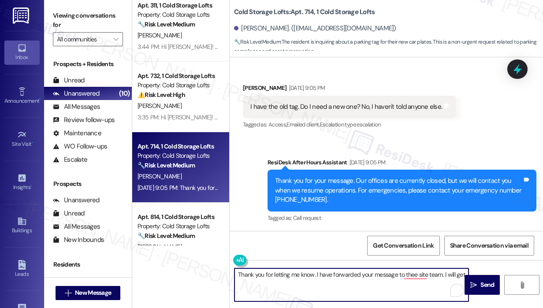
type textarea "Thank you for letting me know. I have forwarded your message to the site team. …"
click at [378, 288] on textarea "Thank you for letting me know. I have forwarded your message to the site team. …" at bounding box center [351, 284] width 234 height 33
click at [372, 283] on textarea "Thank you for letting me know. I have forwarded your message to the site team. …" at bounding box center [351, 284] width 234 height 33
click at [462, 276] on textarea "Thank you for letting me know. I have forwarded your message to the site team. …" at bounding box center [351, 284] width 234 height 33
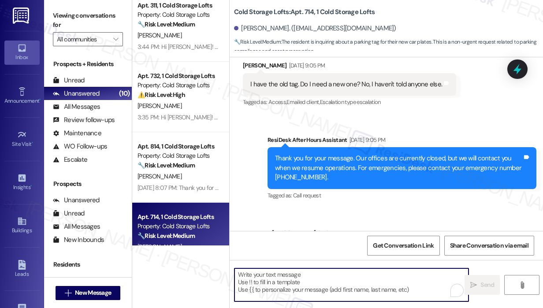
scroll to position [398, 0]
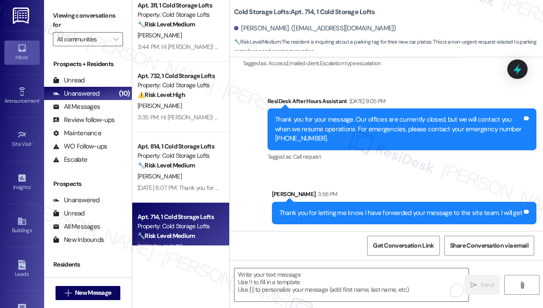
click at [427, 209] on div "Thank you for letting me know. I have forwarded your message to the site team. …" at bounding box center [400, 212] width 243 height 9
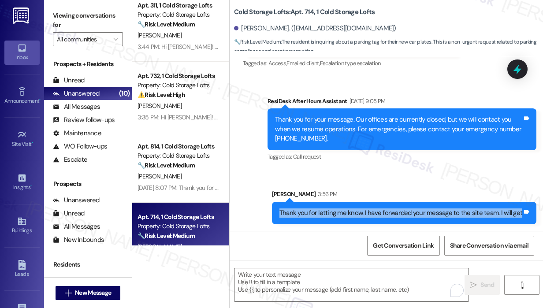
click at [427, 209] on div "Thank you for letting me know. I have forwarded your message to the site team. …" at bounding box center [400, 212] width 243 height 9
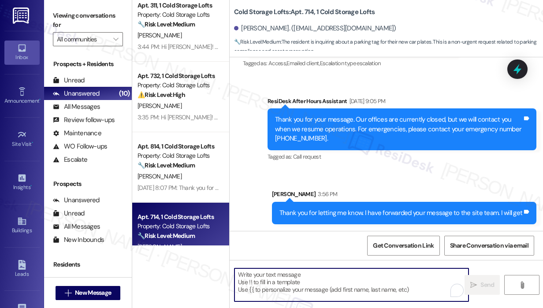
click at [296, 282] on textarea "To enrich screen reader interactions, please activate Accessibility in Grammarl…" at bounding box center [351, 284] width 234 height 33
paste textarea "Thank you for letting me know. I have forwarded your message to the site team. …"
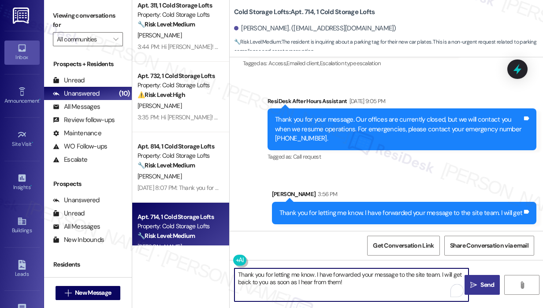
type textarea "Thank you for letting me know. I have forwarded your message to the site team. …"
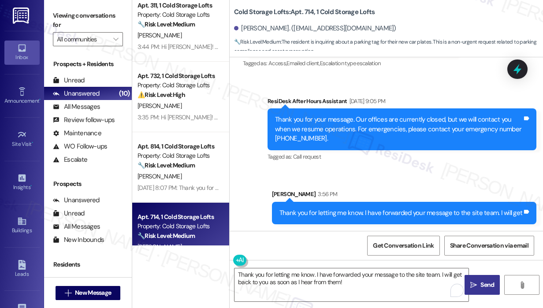
click at [475, 285] on icon "" at bounding box center [473, 284] width 7 height 7
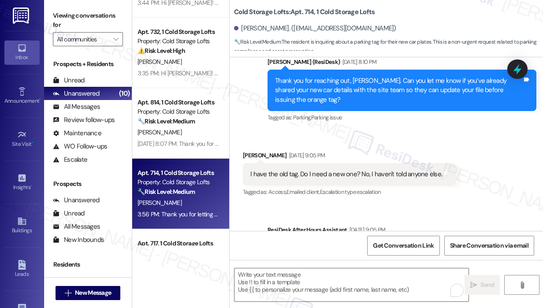
scroll to position [244, 0]
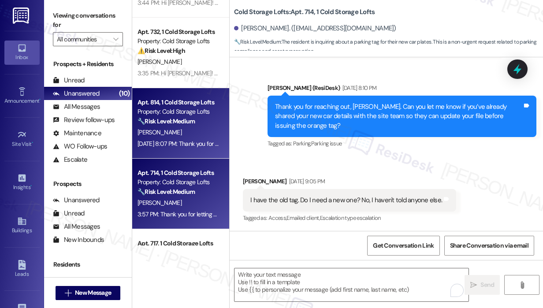
click at [196, 142] on div "[DATE] 8:07 PM: Thank you for your message. Our offices are currently closed, b…" at bounding box center [404, 144] width 534 height 8
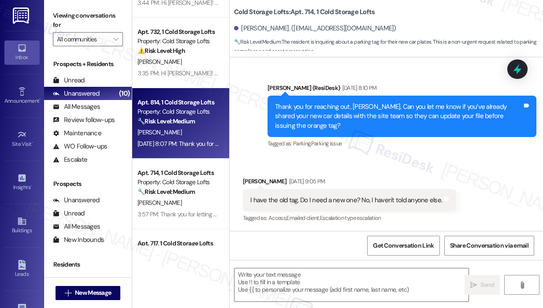
type textarea "Fetching suggested responses. Please feel free to read through the conversation…"
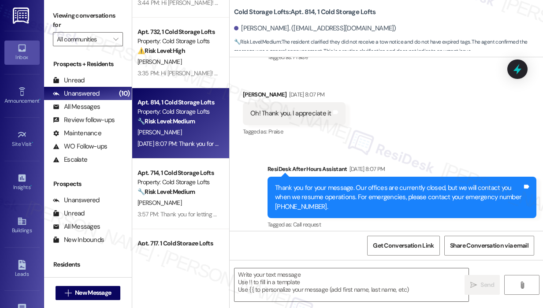
scroll to position [352, 0]
click at [368, 268] on div at bounding box center [351, 285] width 235 height 34
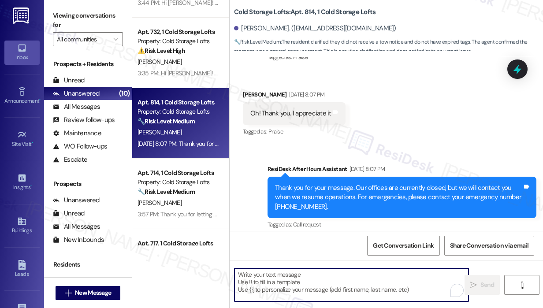
click at [368, 275] on textarea "To enrich screen reader interactions, please activate Accessibility in Grammarl…" at bounding box center [351, 284] width 234 height 33
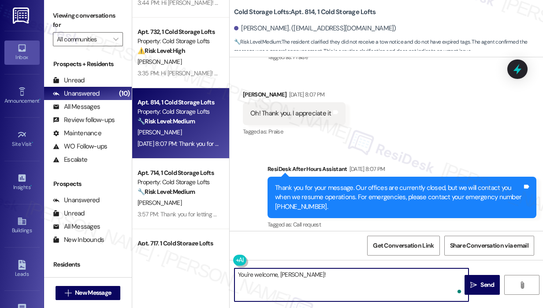
type textarea "You're welcome, [PERSON_NAME]!"
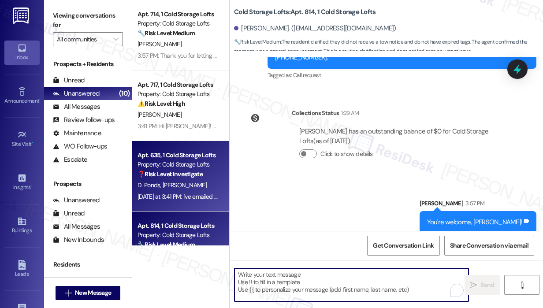
click at [191, 180] on div "D. Ponds [PERSON_NAME]" at bounding box center [178, 185] width 83 height 11
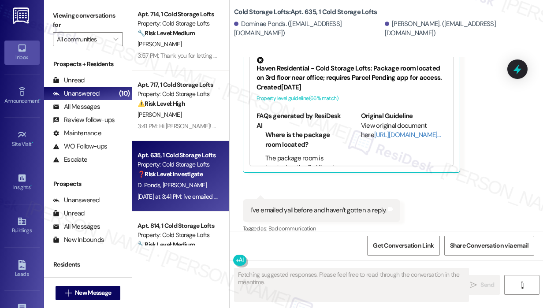
scroll to position [587, 0]
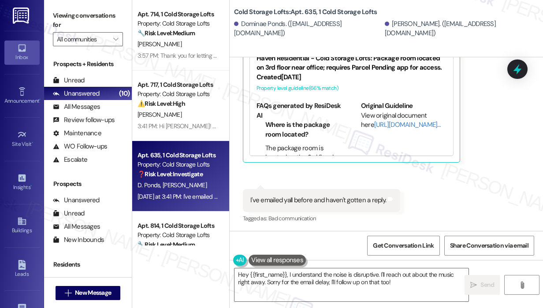
click at [479, 217] on div "Received via SMS Dominae Ponds [DATE] 7:10 PM Okay thank you sm ! Tags and note…" at bounding box center [385, 45] width 313 height 371
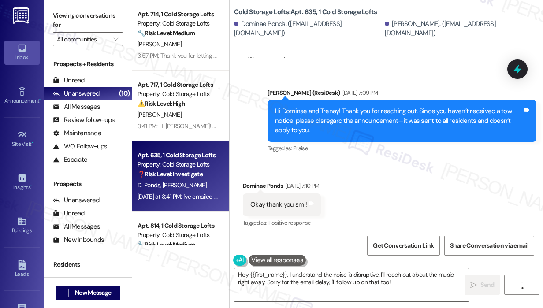
scroll to position [396, 0]
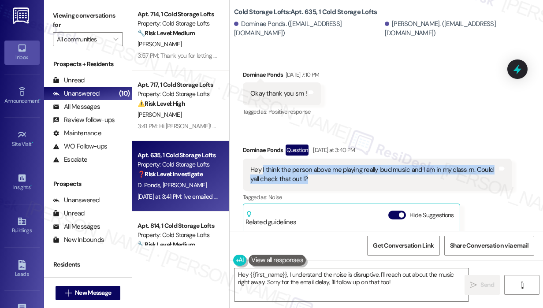
drag, startPoint x: 347, startPoint y: 178, endPoint x: 262, endPoint y: 168, distance: 85.6
click at [262, 168] on div "Hey I think the person above me playing really loud music and I am in my class …" at bounding box center [373, 174] width 247 height 19
click at [328, 276] on textarea "Hey {{first_name}}, I understand the noise is disruptive. I'll reach out about …" at bounding box center [351, 284] width 234 height 33
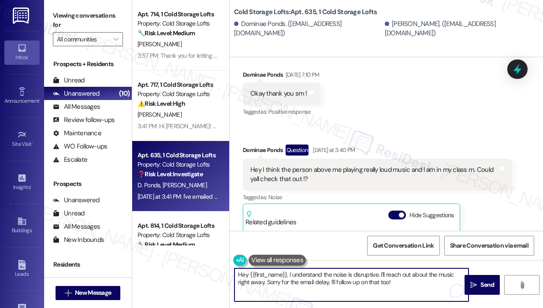
drag, startPoint x: 404, startPoint y: 283, endPoint x: 309, endPoint y: 299, distance: 96.4
click at [286, 269] on textarea "Hey {{first_name}}, I understand the noise is disruptive. I'll reach out about …" at bounding box center [351, 284] width 234 height 33
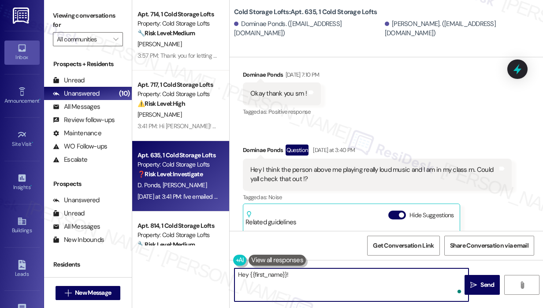
paste textarea "Thank you for reaching out. Can you let me know which unit you’re in and about …"
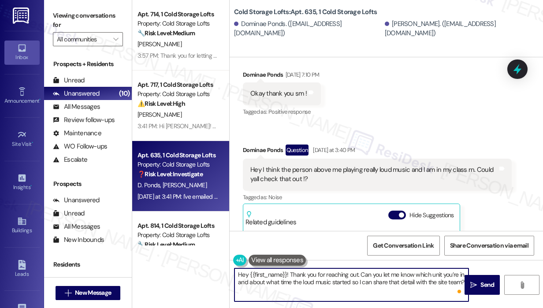
click at [404, 283] on textarea "Hey {{first_name}}! Thank you for reaching out. Can you let me know which unit …" at bounding box center [351, 284] width 234 height 33
click at [387, 282] on textarea "Hey {{first_name}}! Thank you for reaching out. Can you let me know which unit …" at bounding box center [351, 284] width 234 height 33
drag, startPoint x: 290, startPoint y: 273, endPoint x: 464, endPoint y: 295, distance: 174.9
click at [464, 295] on textarea "Hey {{first_name}}! Thank you for reaching out. Can you let me know which unit …" at bounding box center [351, 284] width 234 height 33
paste textarea "Is this the first time you’ve noticed the loud music from above, or has it been…"
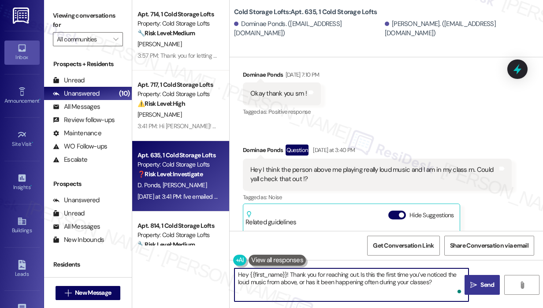
type textarea "Hey {{first_name}}! Thank you for reaching out. Is this the first time you’ve n…"
click at [485, 278] on button " Send" at bounding box center [481, 285] width 35 height 20
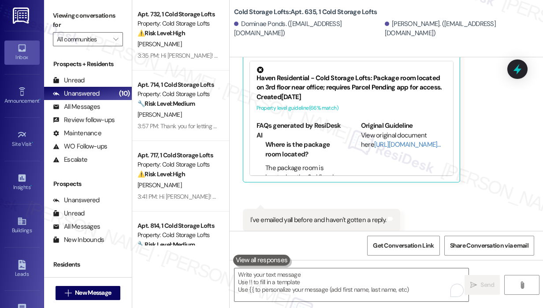
scroll to position [587, 0]
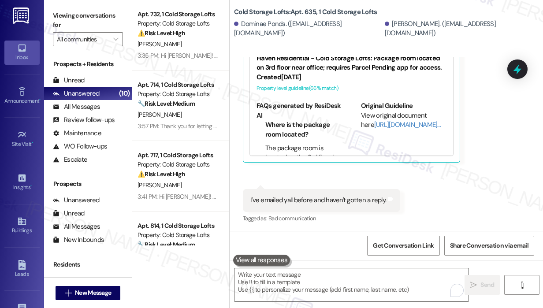
click at [471, 197] on div "Received via SMS Dominae Ponds [DATE] 7:10 PM Okay thank you sm ! Tags and note…" at bounding box center [385, 45] width 313 height 371
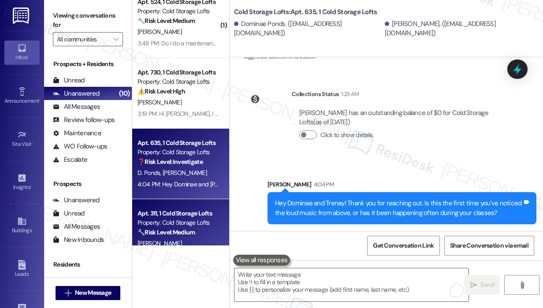
scroll to position [0, 0]
